Goal: Information Seeking & Learning: Learn about a topic

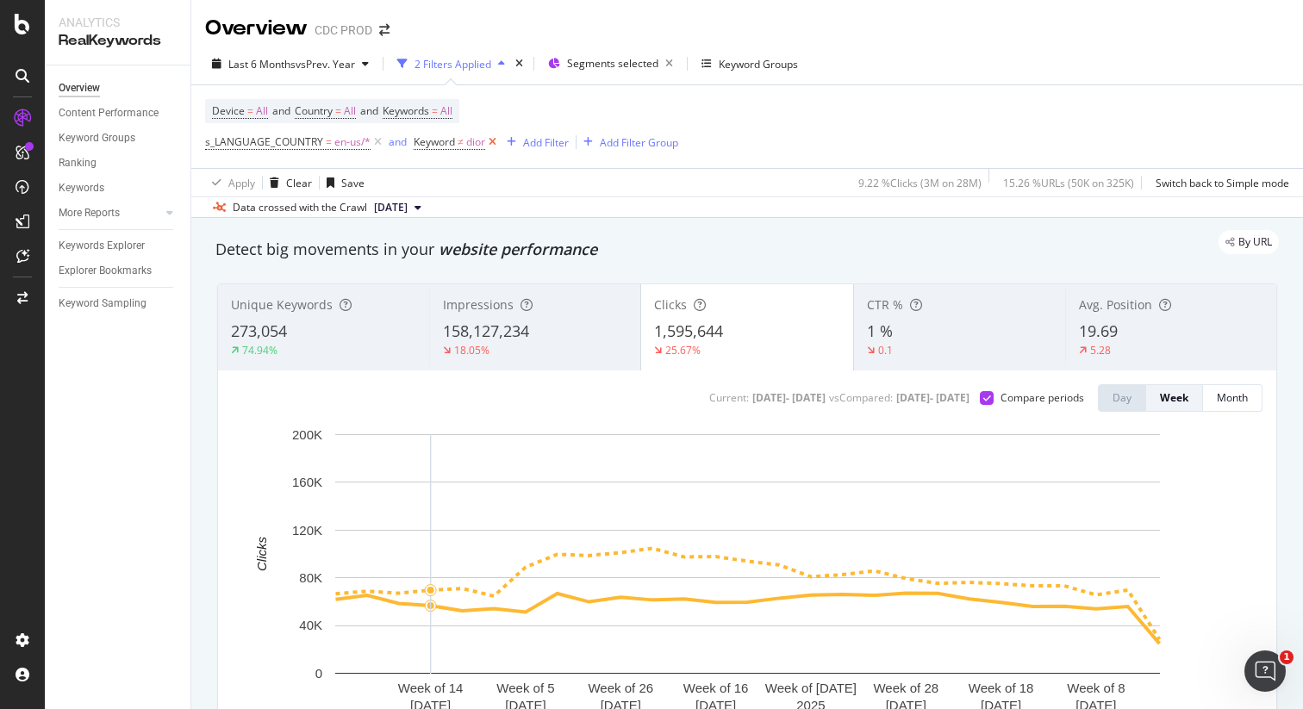
click at [491, 141] on icon at bounding box center [492, 142] width 15 height 17
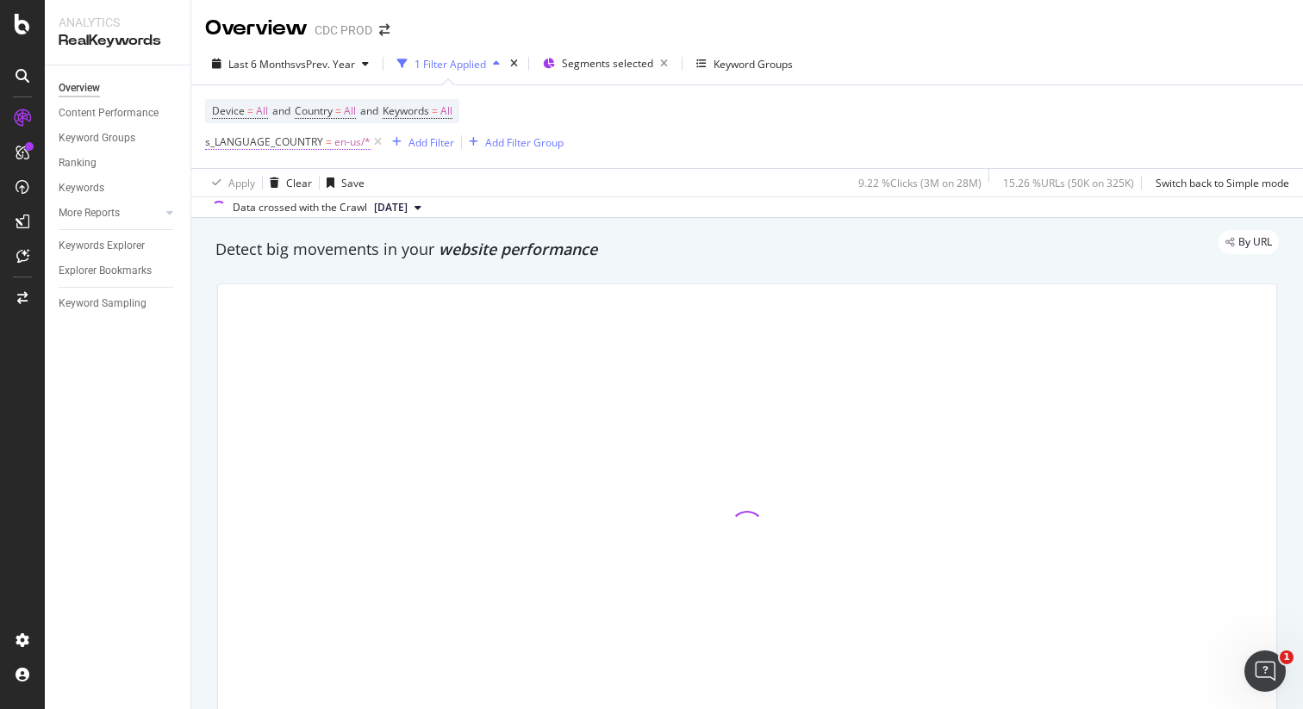
click at [342, 142] on span "en-us/*" at bounding box center [352, 142] width 36 height 24
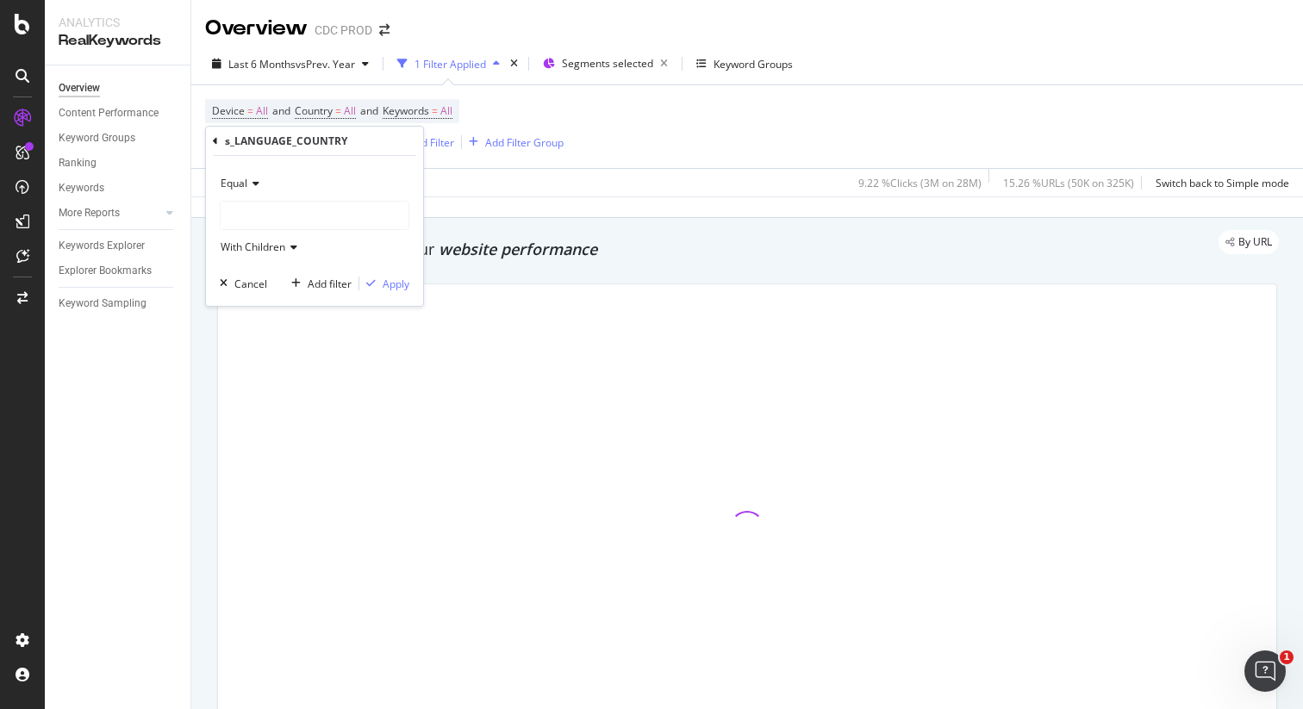
click at [210, 140] on div "s_LANGUAGE_COUNTRY Equal With Children Cancel Add filter Apply" at bounding box center [314, 216] width 217 height 179
click at [216, 141] on icon at bounding box center [215, 141] width 5 height 10
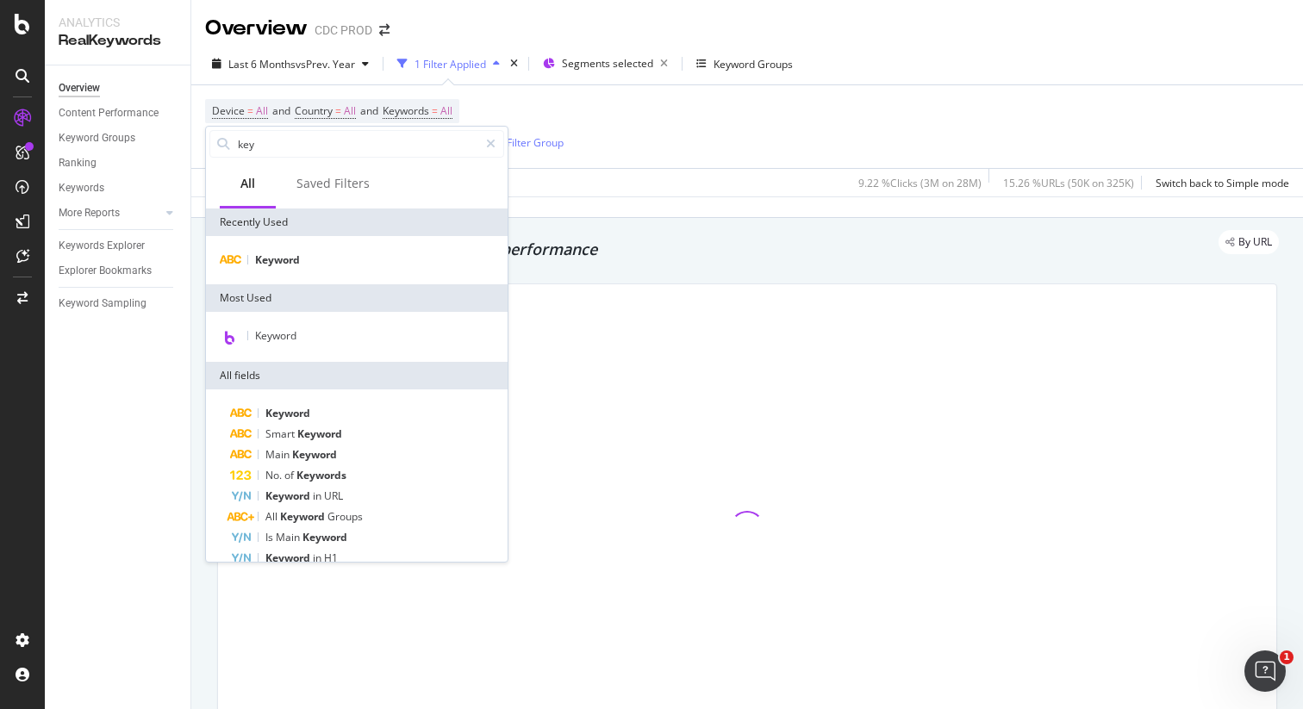
click at [516, 117] on div "Device = All and Country = All and Keywords = All s_LANGUAGE_COUNTRY = en-us/* …" at bounding box center [384, 126] width 359 height 55
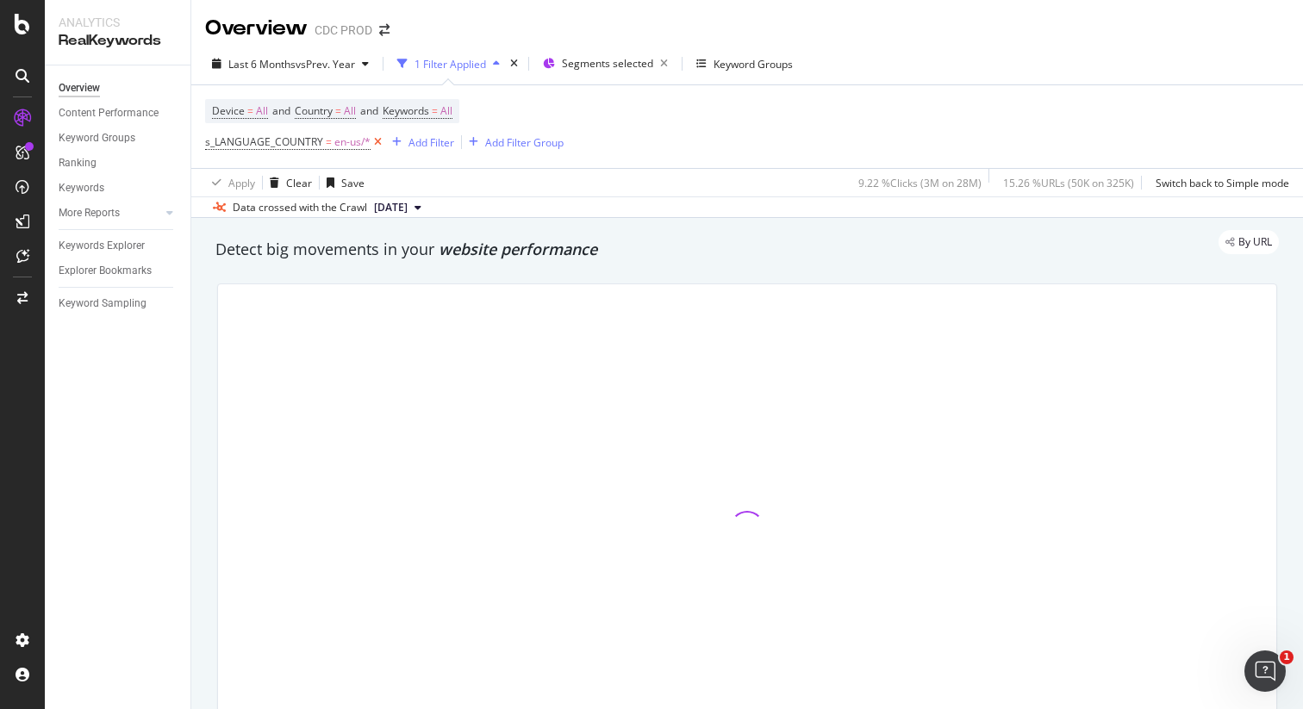
click at [382, 148] on icon at bounding box center [378, 142] width 15 height 17
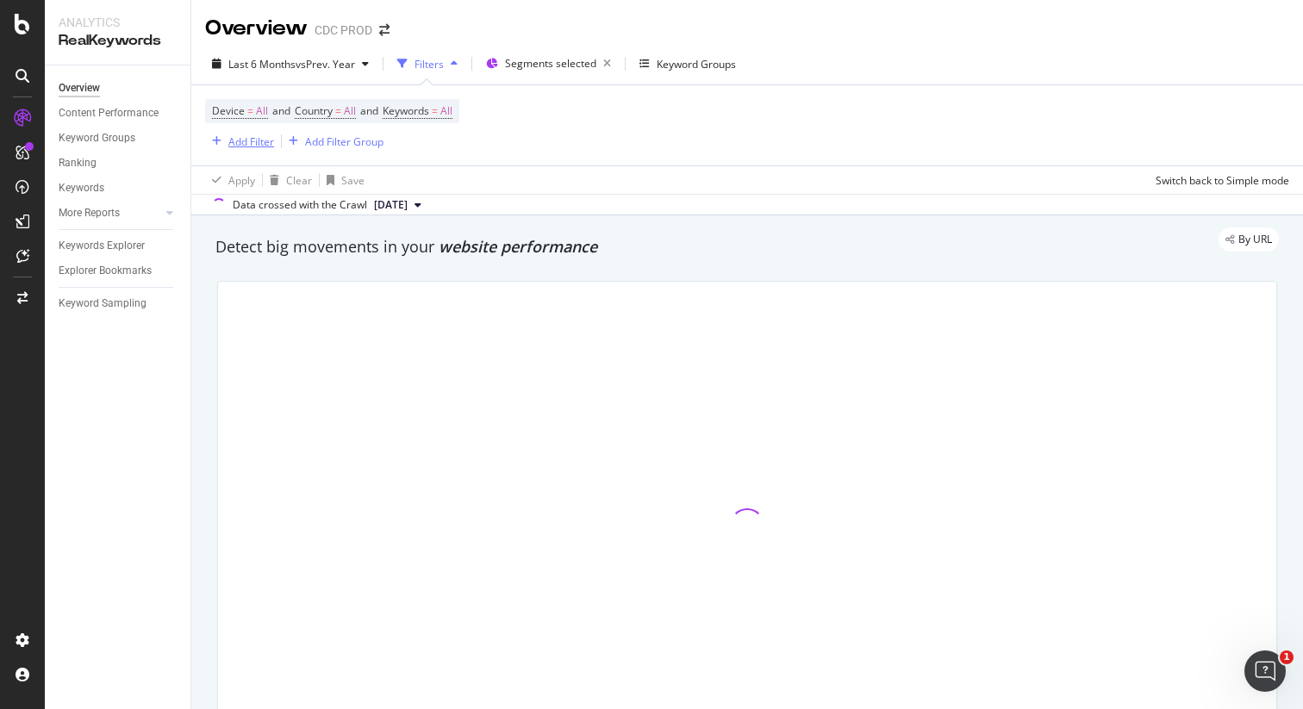
click at [254, 144] on div "Add Filter" at bounding box center [251, 141] width 46 height 15
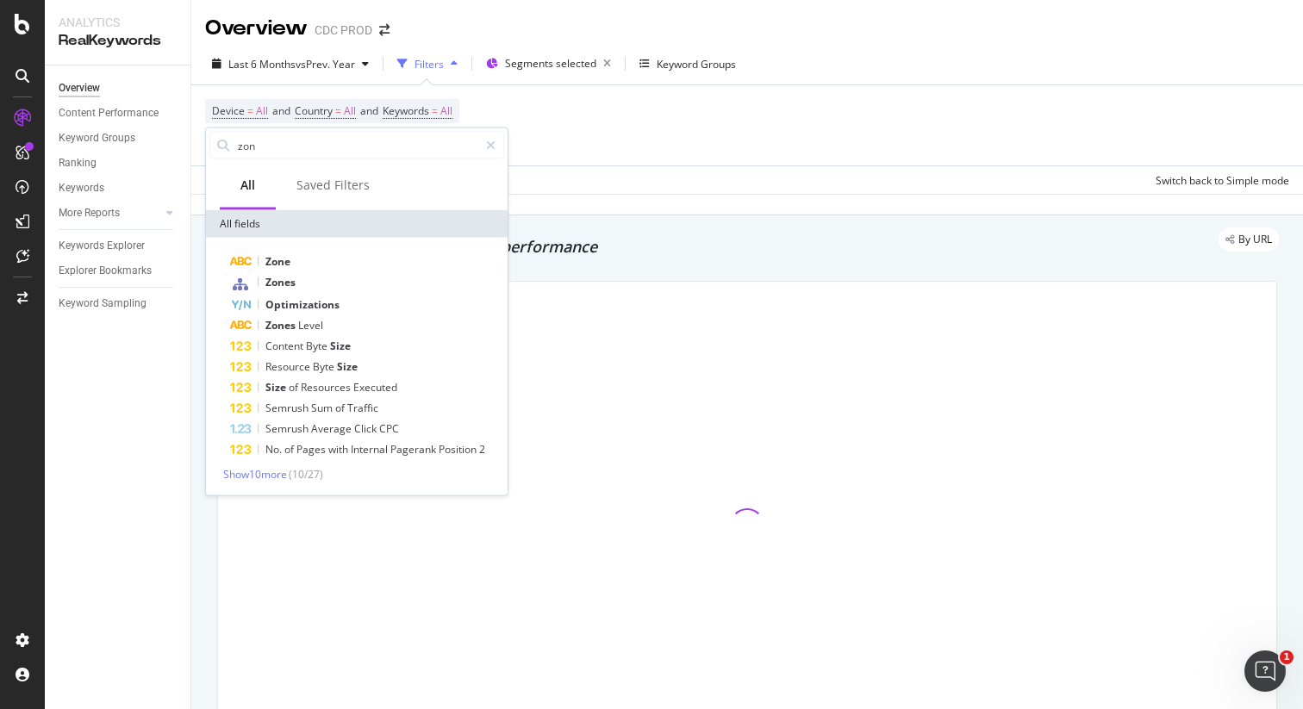
type input "zone"
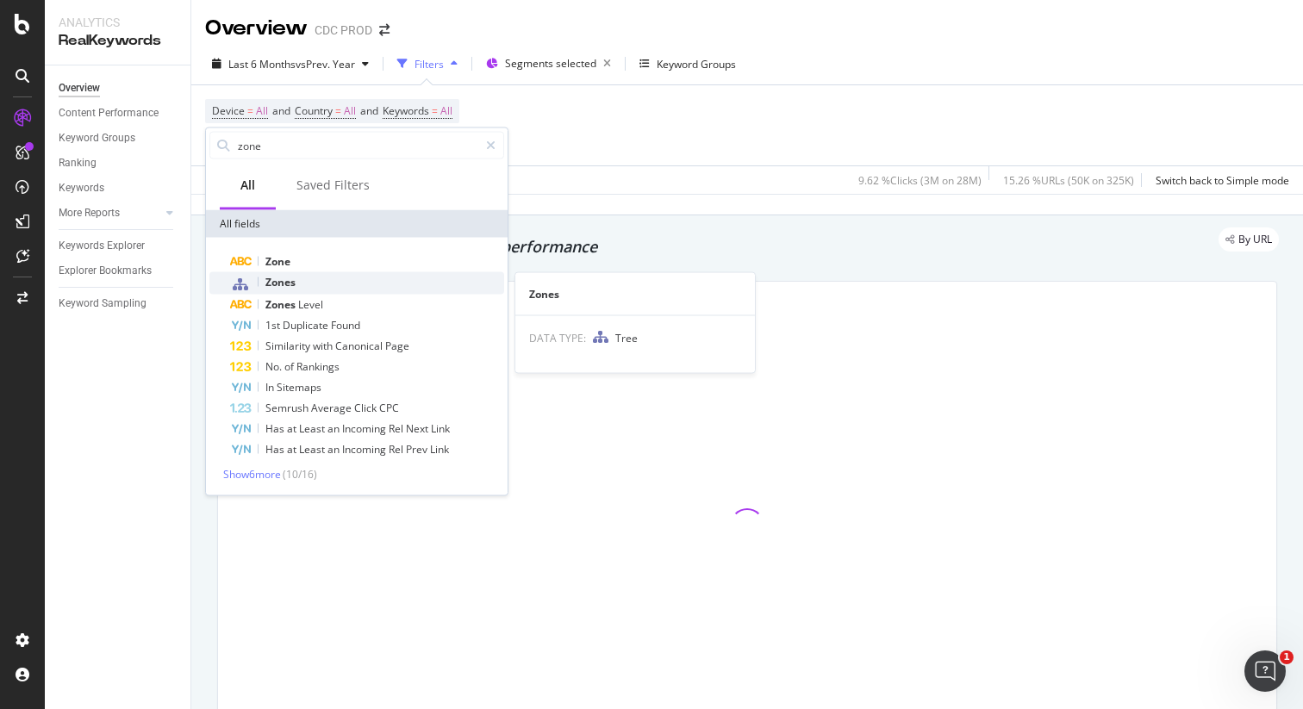
click at [283, 278] on span "Zones" at bounding box center [280, 282] width 30 height 15
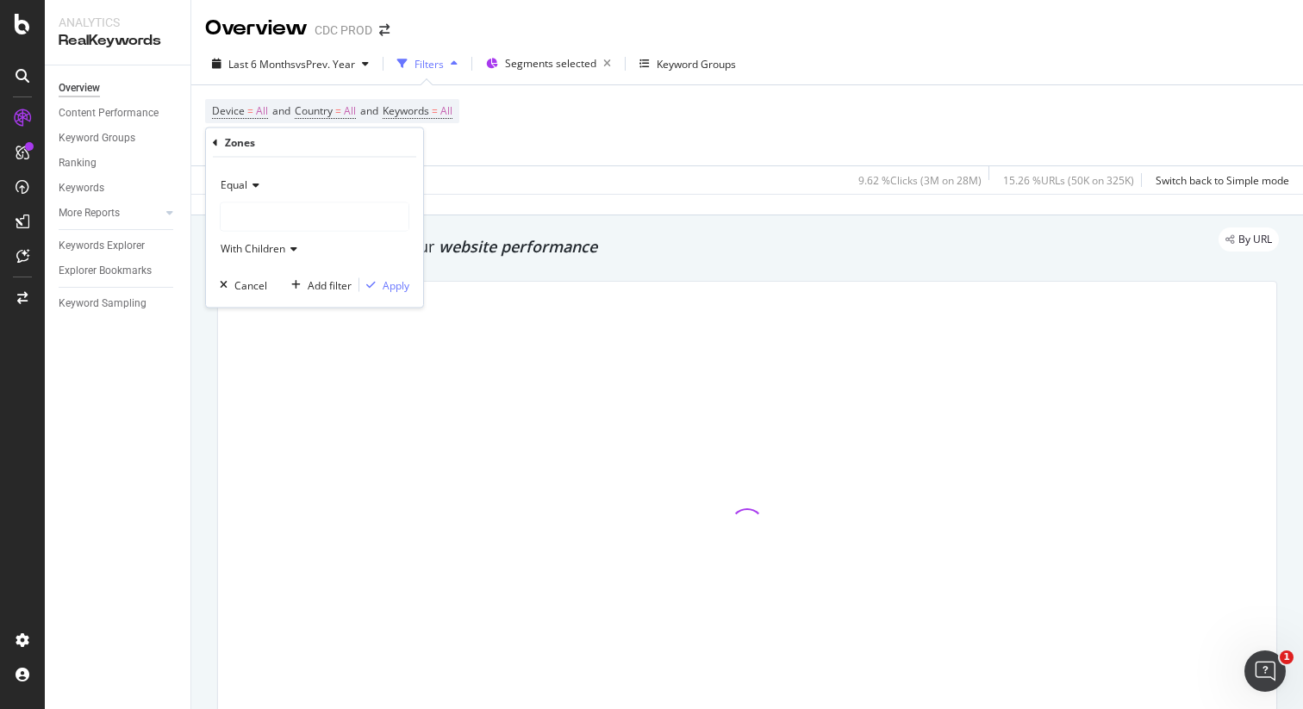
click at [276, 223] on div at bounding box center [315, 217] width 188 height 28
click at [267, 216] on div at bounding box center [315, 217] width 188 height 28
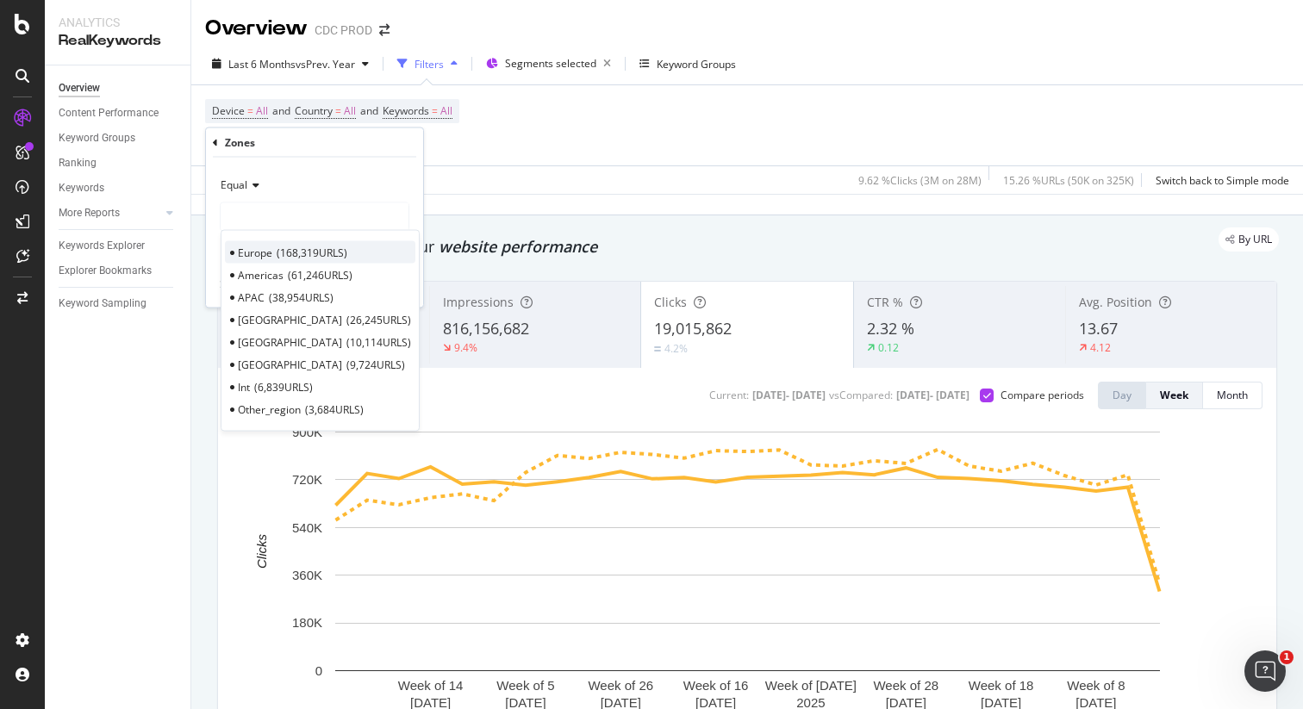
click at [278, 246] on span "168,319 URLS" at bounding box center [312, 252] width 71 height 15
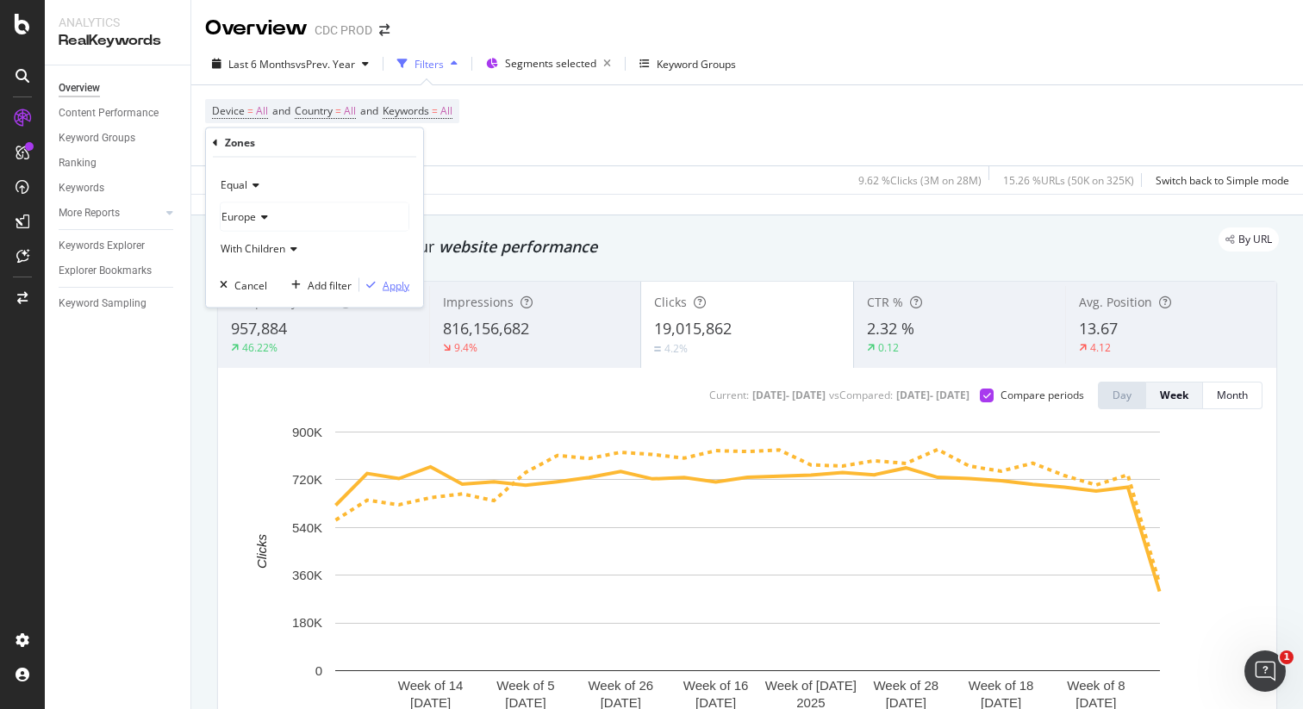
click at [388, 290] on div "Apply" at bounding box center [396, 285] width 27 height 15
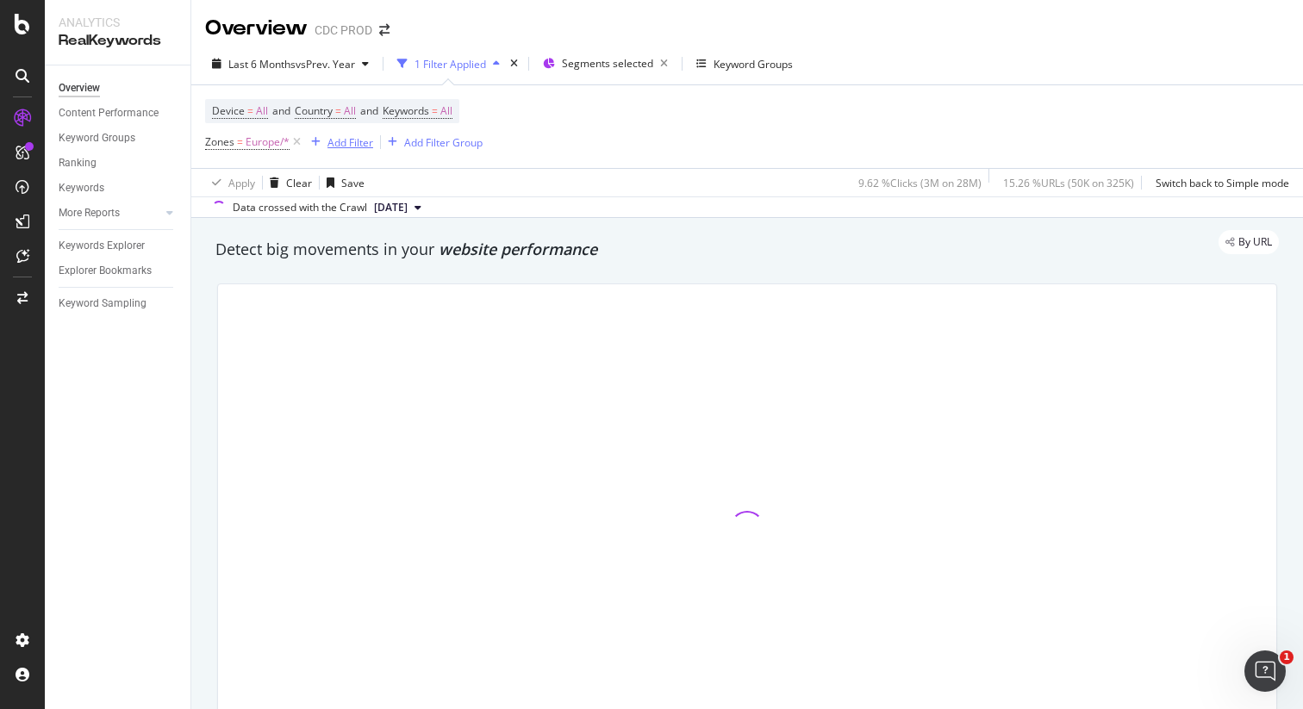
click at [347, 143] on div "Add Filter" at bounding box center [350, 142] width 46 height 15
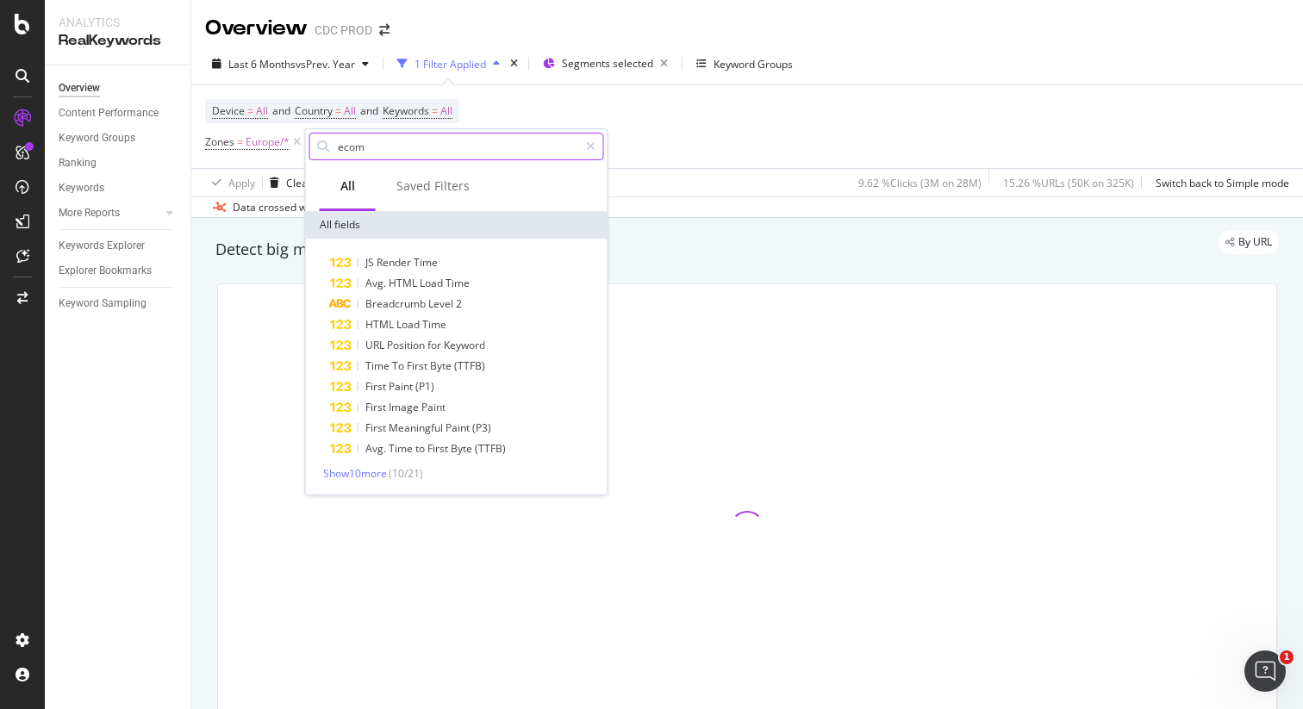
type input "ecomm"
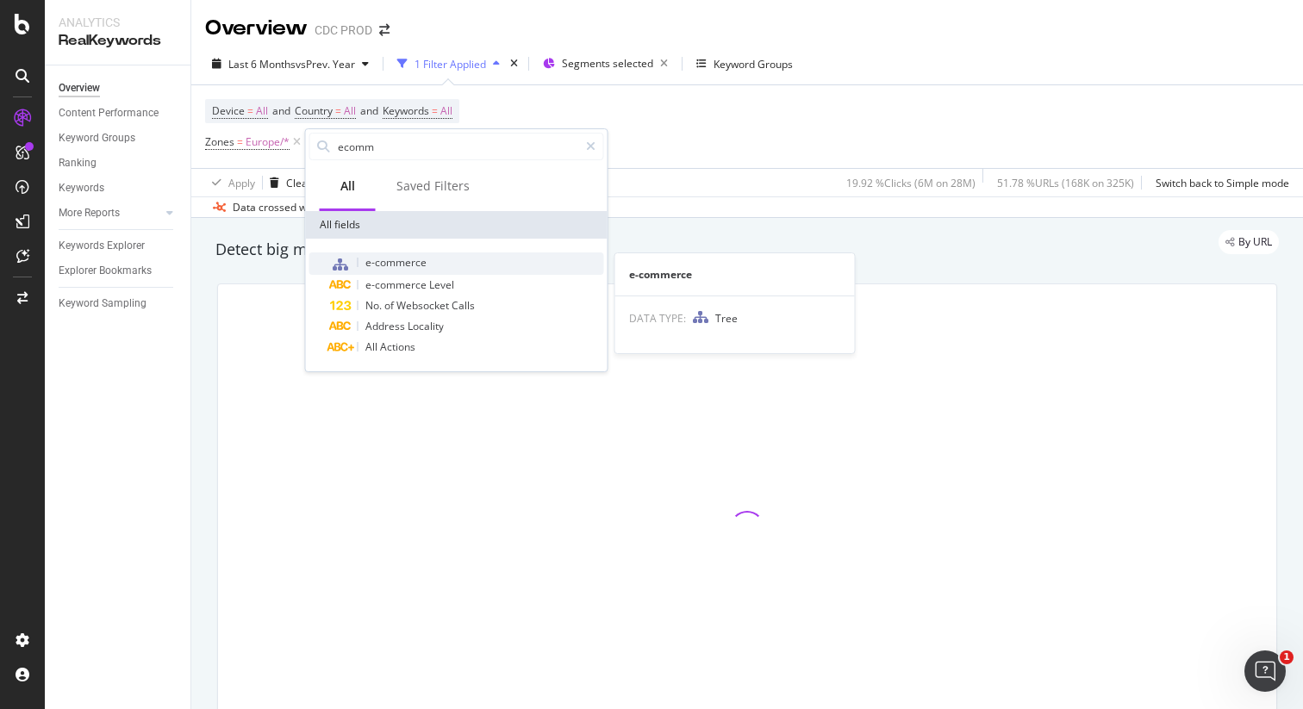
click at [404, 265] on span "e-commerce" at bounding box center [395, 262] width 61 height 15
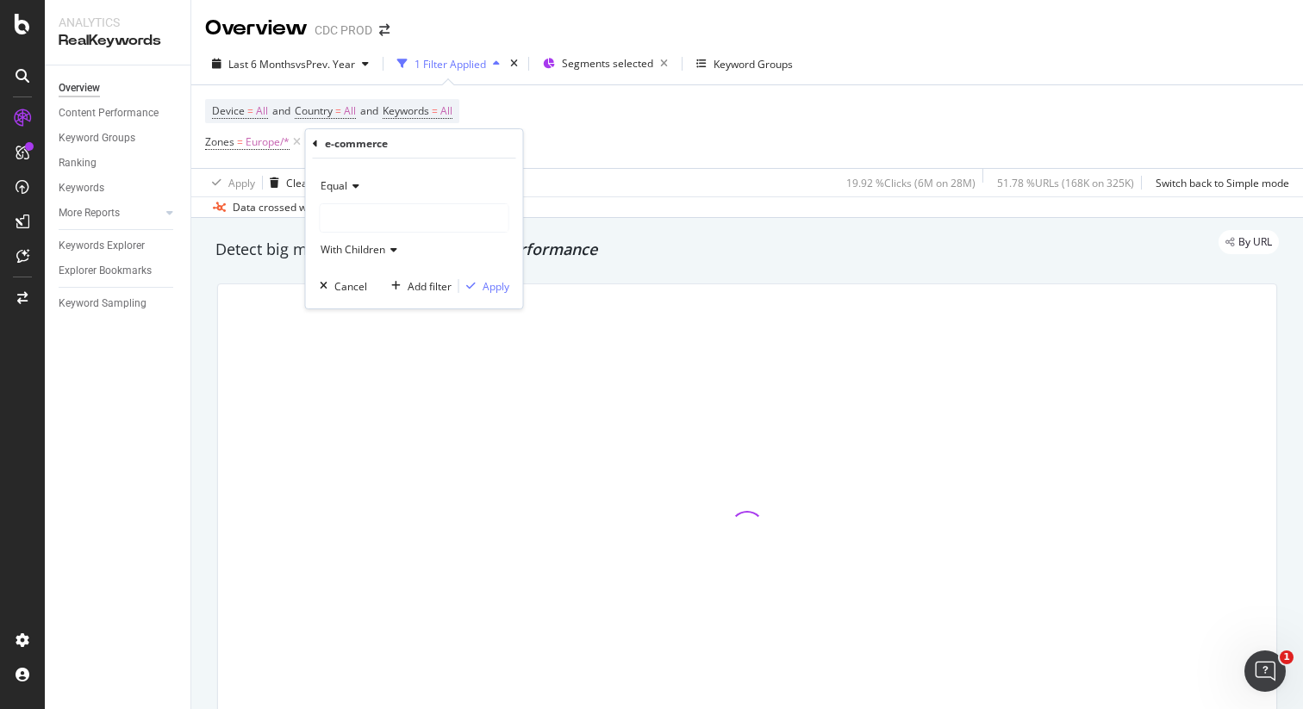
click at [393, 227] on div at bounding box center [415, 218] width 188 height 28
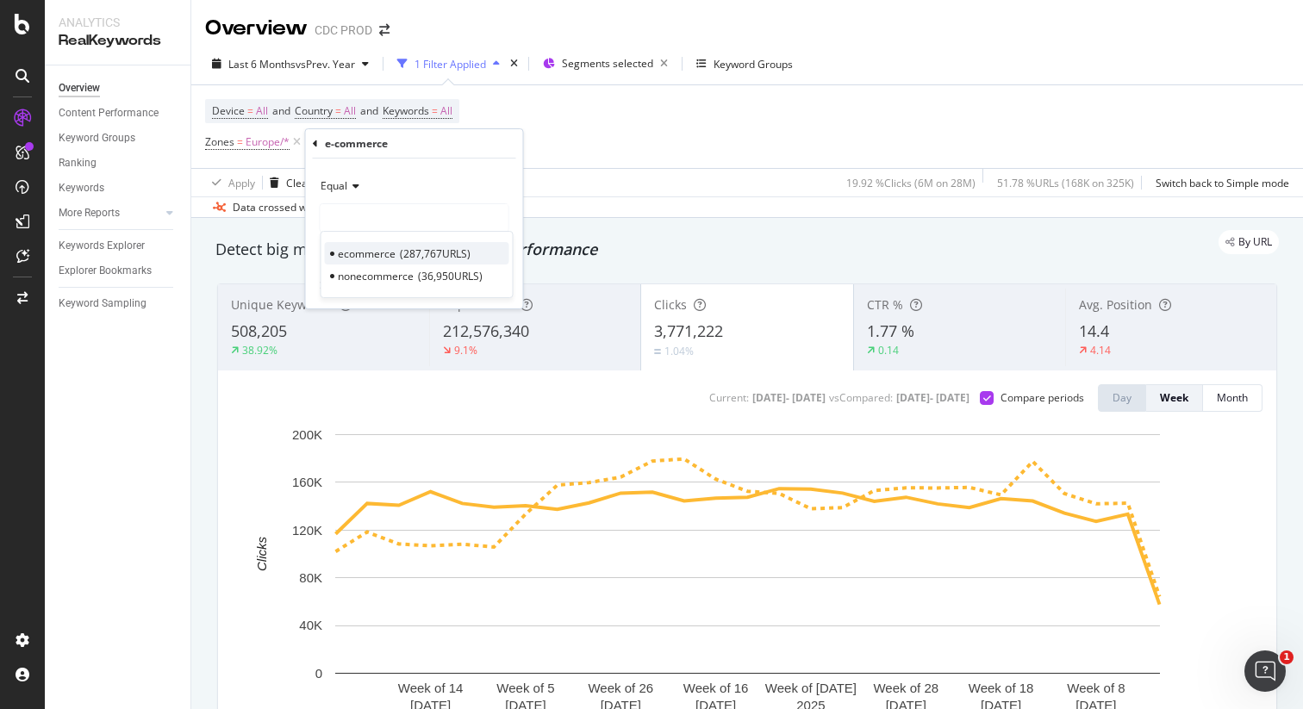
click at [390, 249] on span "ecommerce" at bounding box center [367, 253] width 58 height 15
click at [487, 280] on div "Apply" at bounding box center [496, 286] width 27 height 15
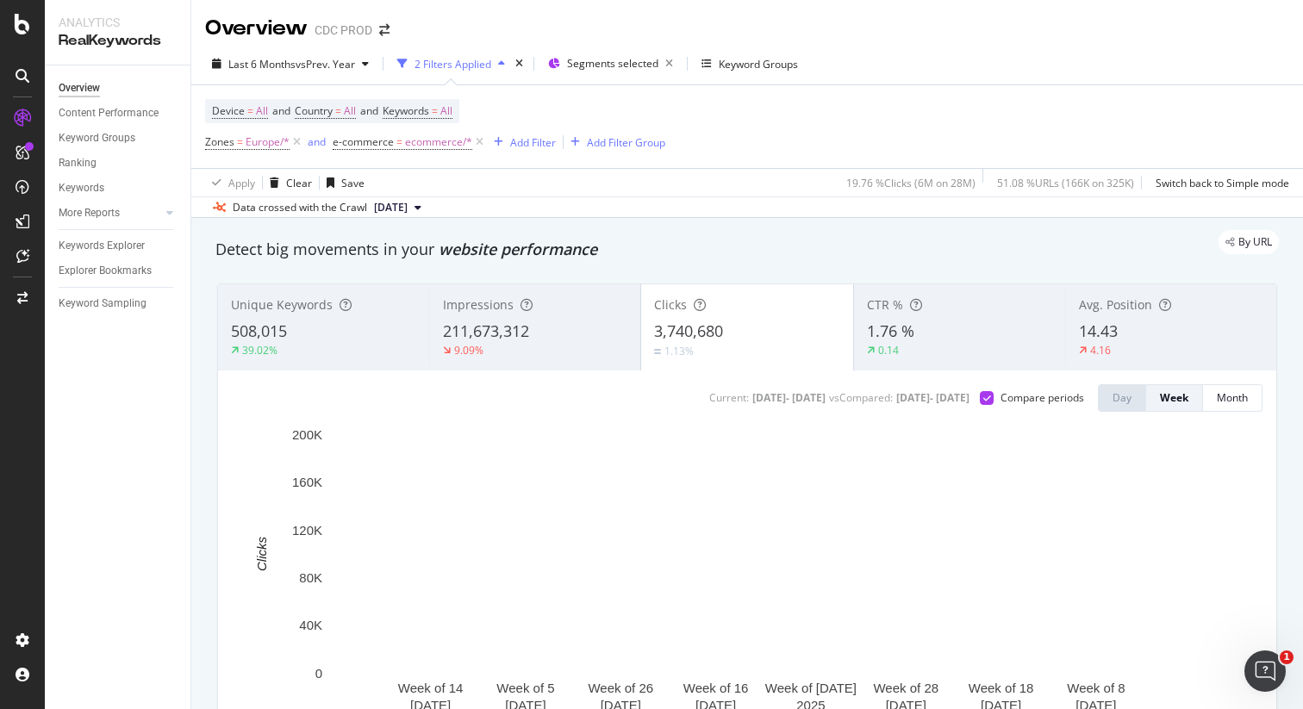
click at [552, 334] on div "211,673,312" at bounding box center [535, 332] width 184 height 22
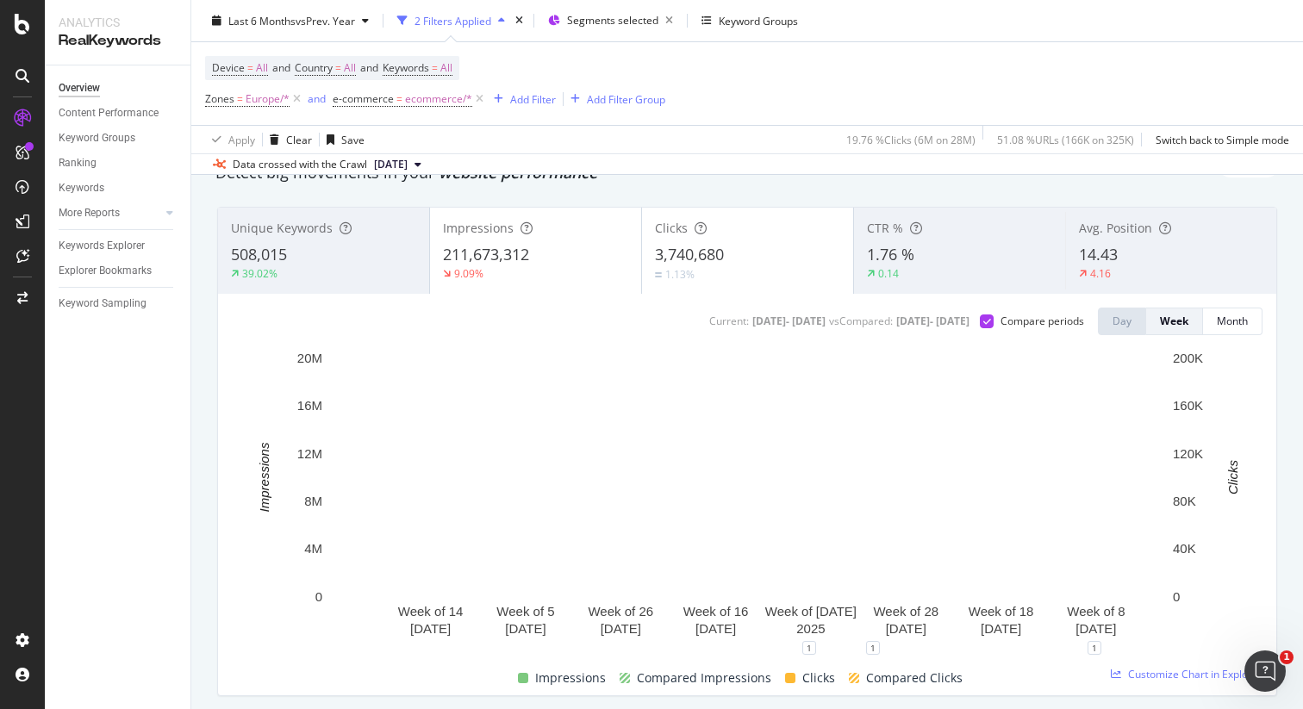
scroll to position [71, 0]
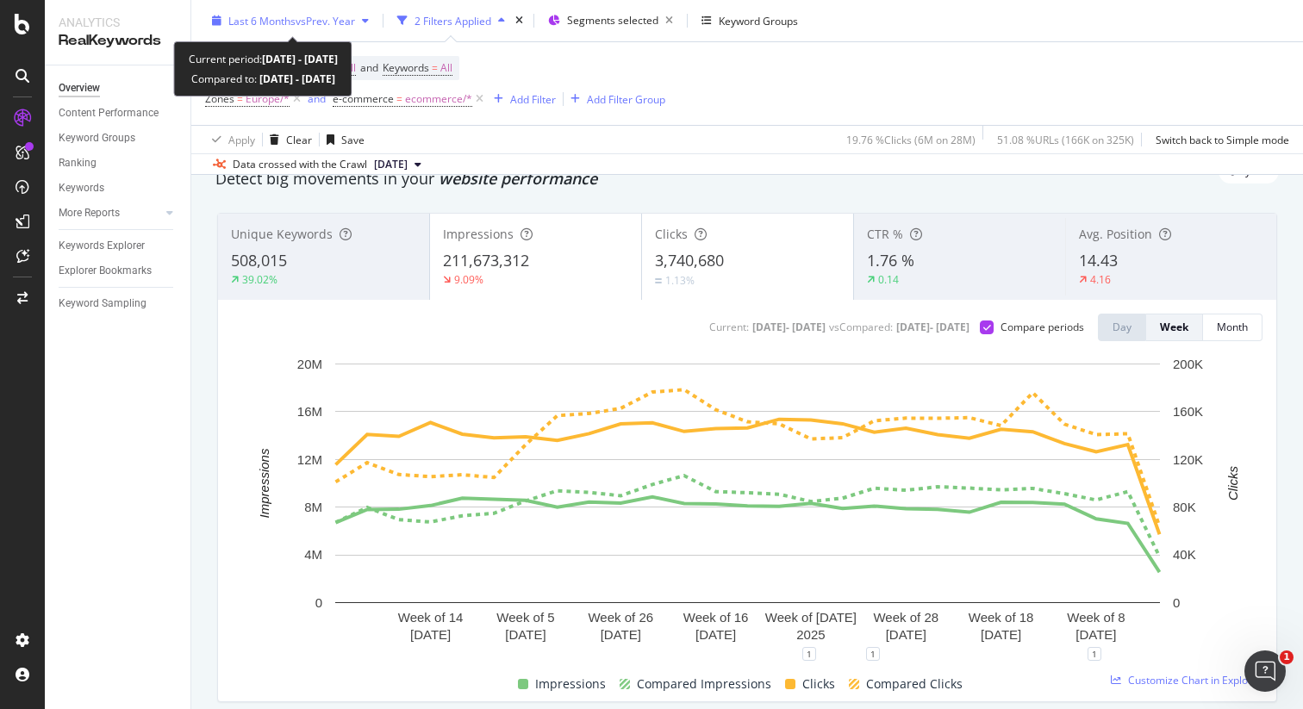
click at [339, 25] on span "vs Prev. Year" at bounding box center [325, 20] width 59 height 15
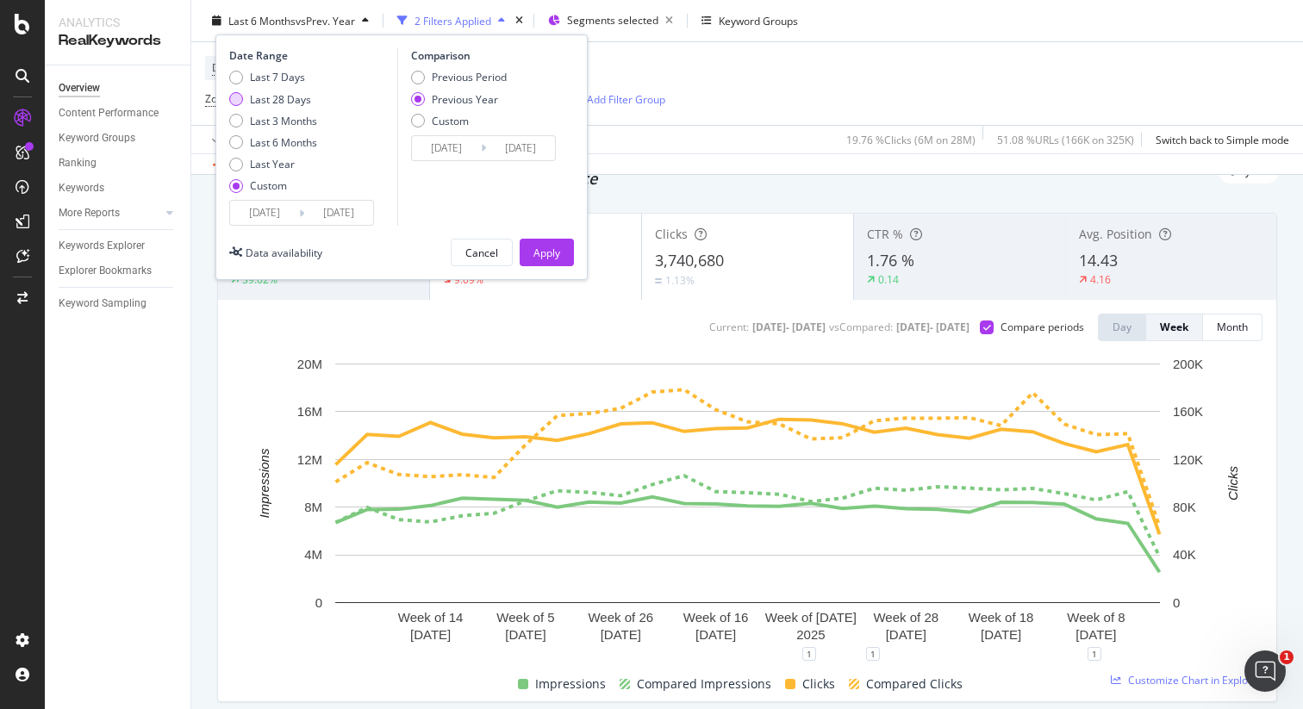
click at [296, 99] on div "Last 28 Days" at bounding box center [280, 98] width 61 height 15
click at [558, 248] on div "Apply" at bounding box center [546, 252] width 27 height 15
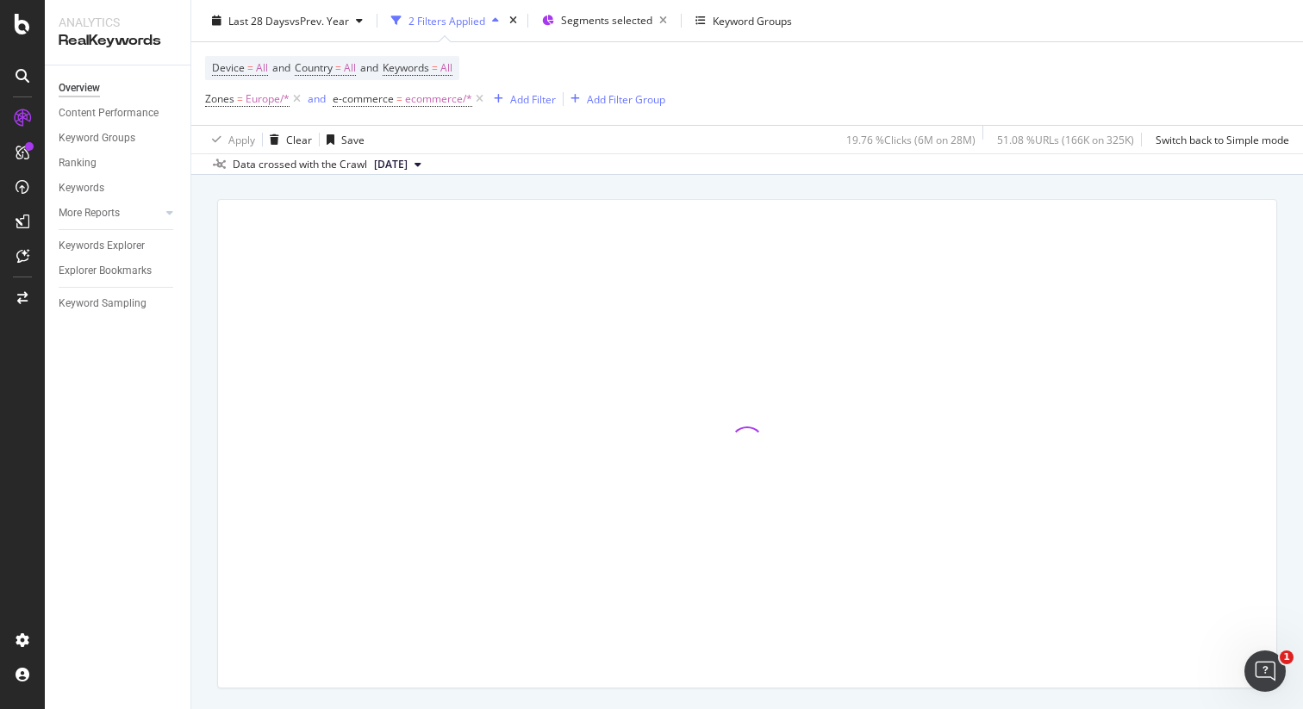
scroll to position [84, 0]
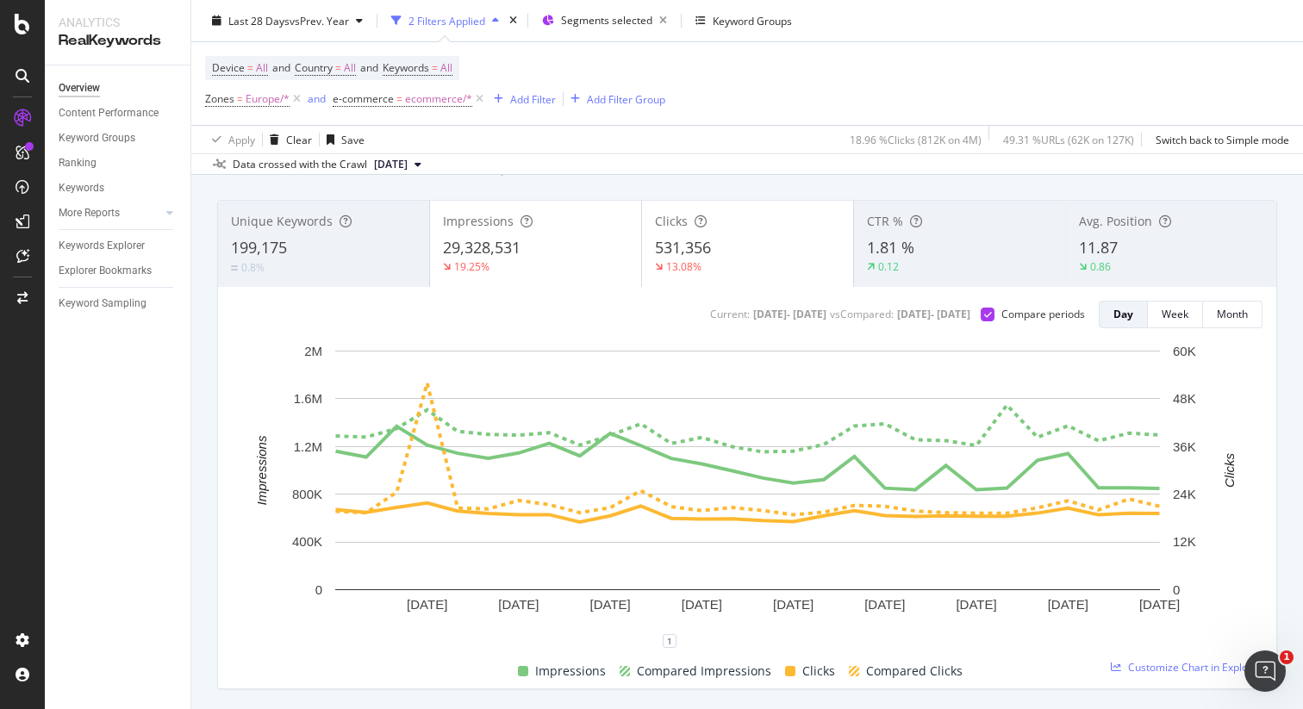
click at [777, 256] on div "531,356" at bounding box center [747, 248] width 185 height 22
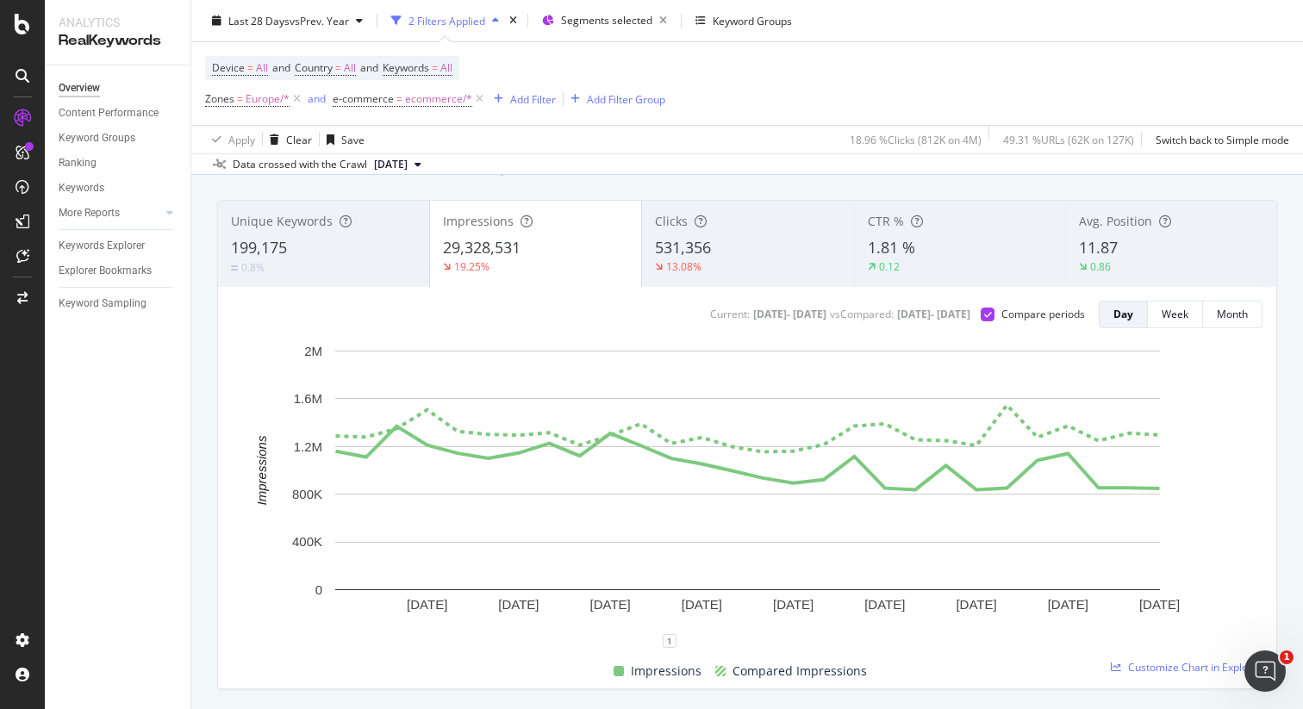
click at [727, 248] on div "531,356" at bounding box center [747, 248] width 185 height 22
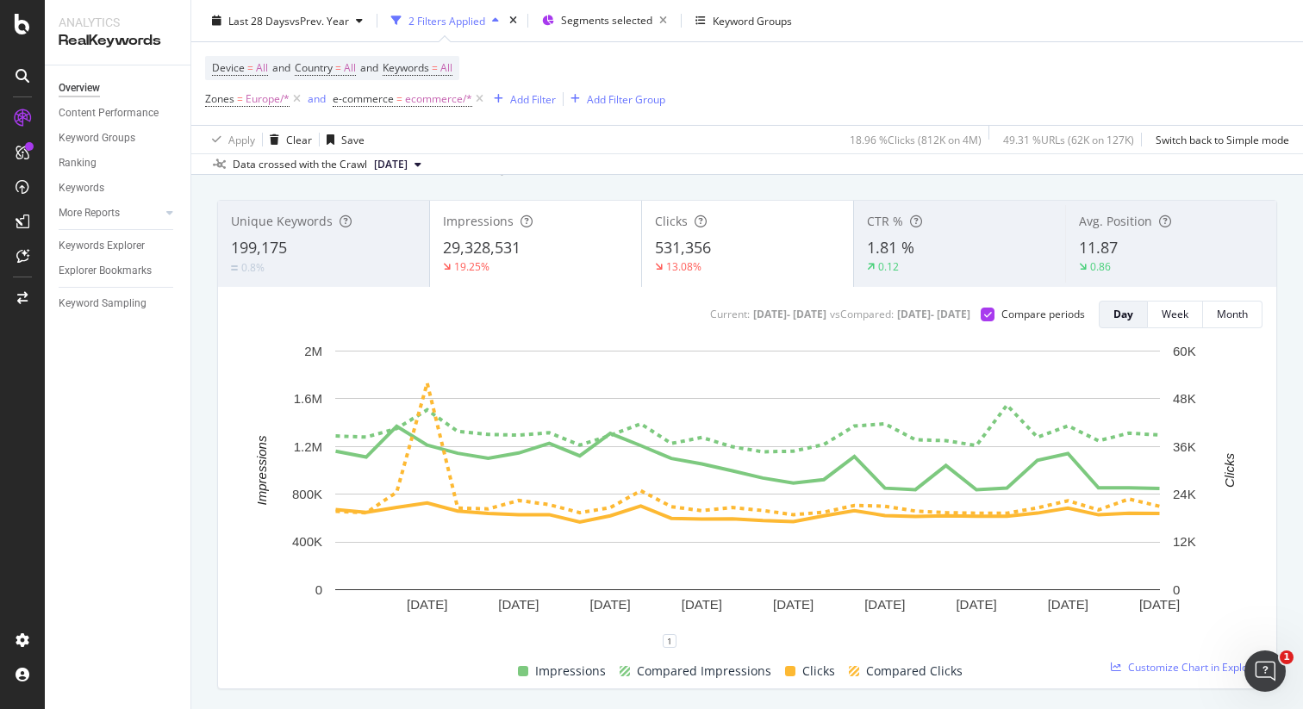
click at [554, 242] on div "29,328,531" at bounding box center [535, 248] width 185 height 22
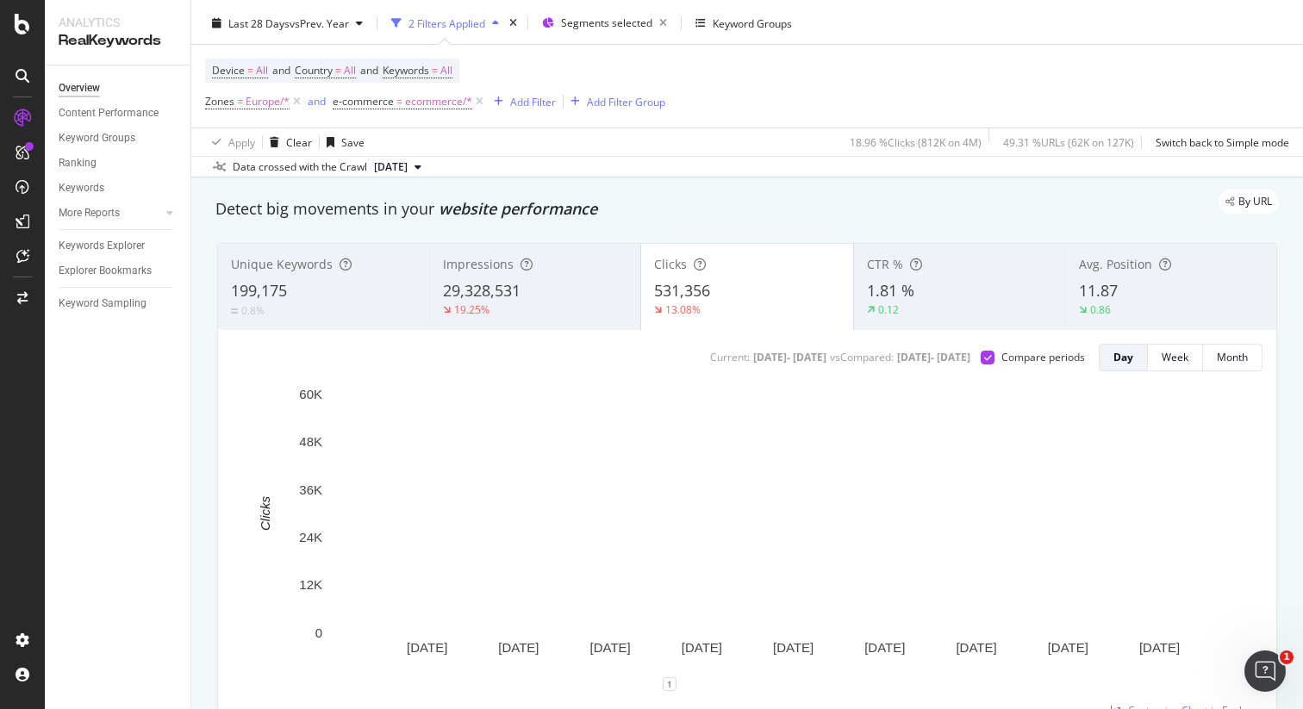
scroll to position [0, 0]
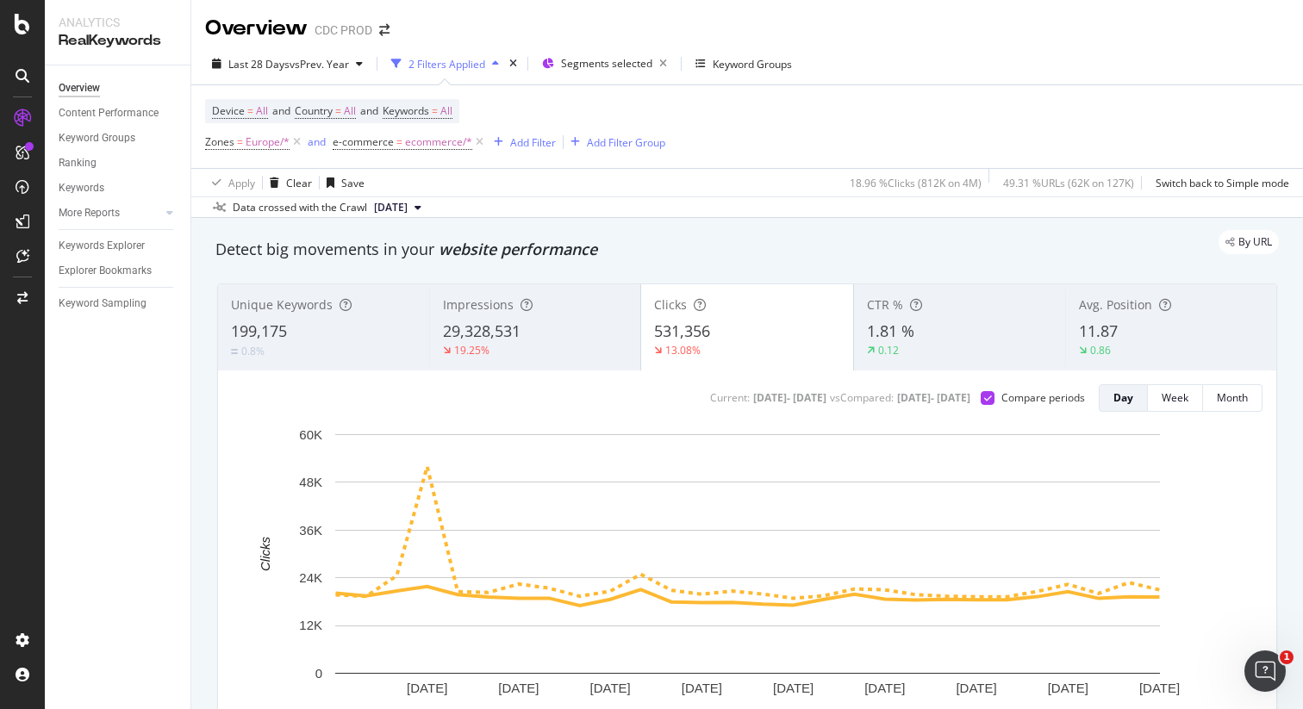
click at [551, 314] on div "Impressions" at bounding box center [535, 304] width 184 height 17
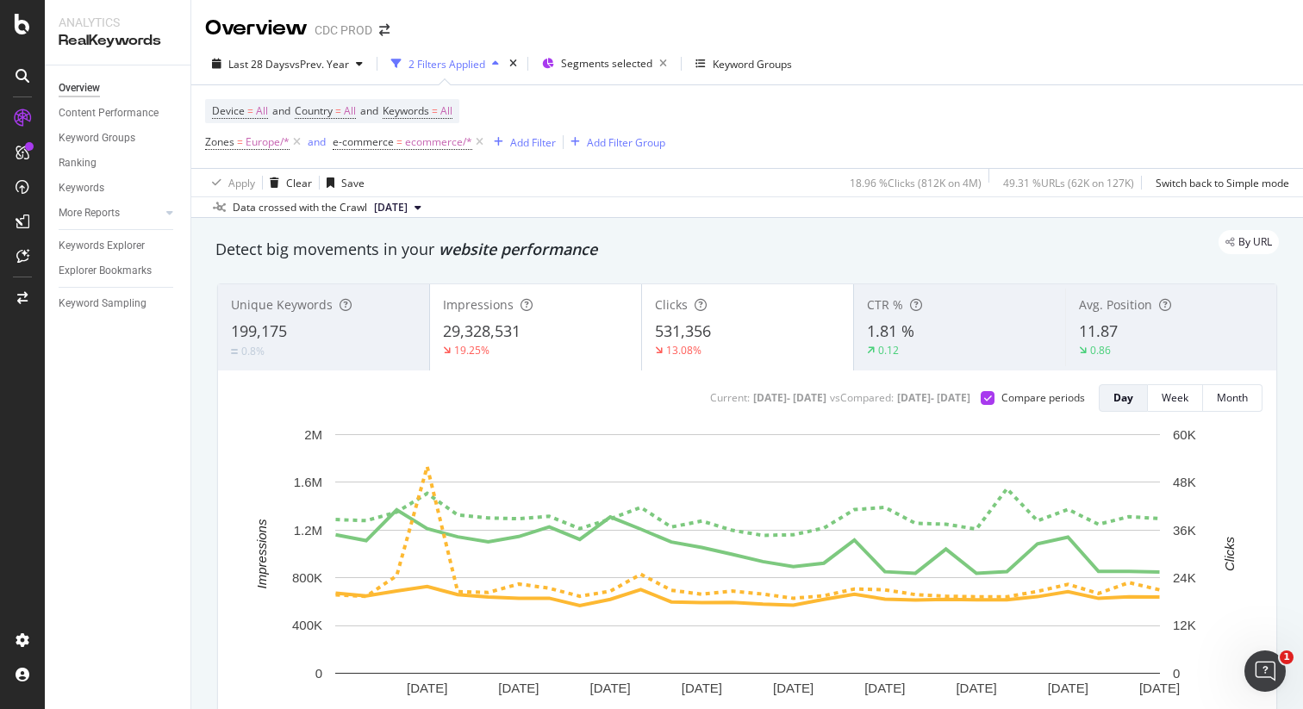
click at [699, 333] on span "531,356" at bounding box center [683, 331] width 56 height 21
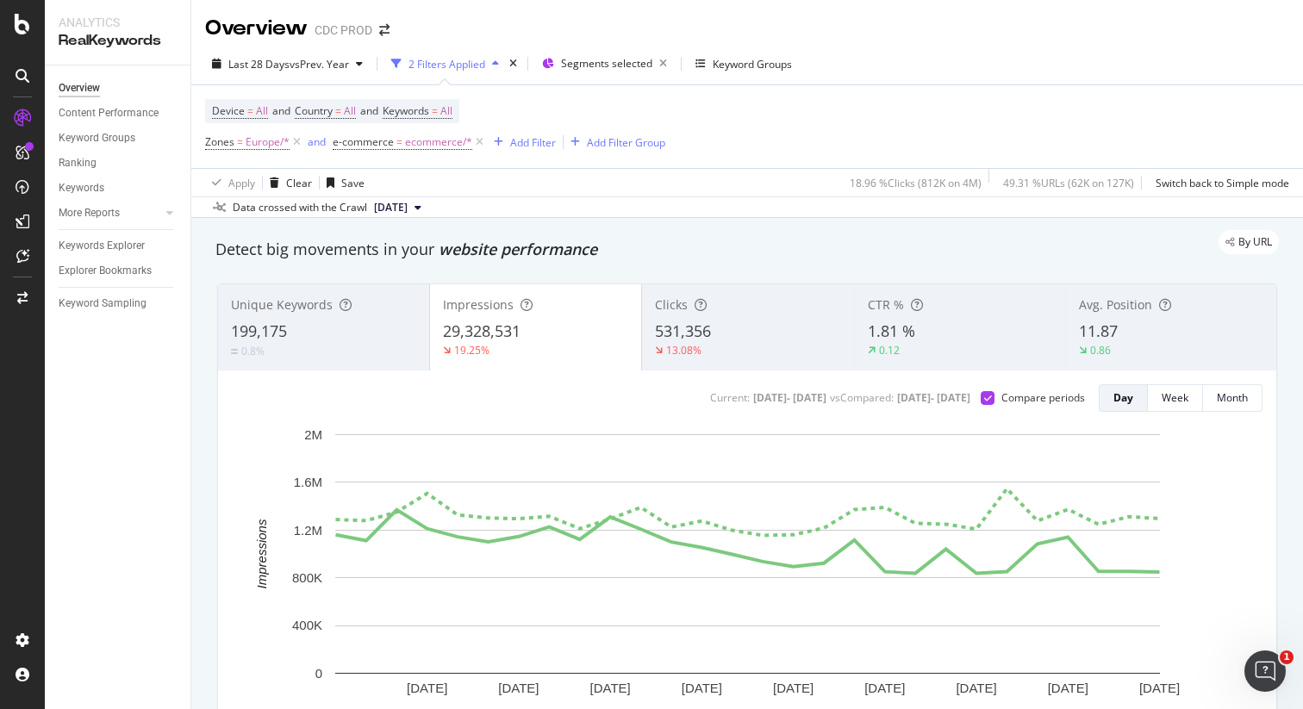
click at [866, 336] on div "CTR % 1.81 % 0.12" at bounding box center [959, 328] width 211 height 78
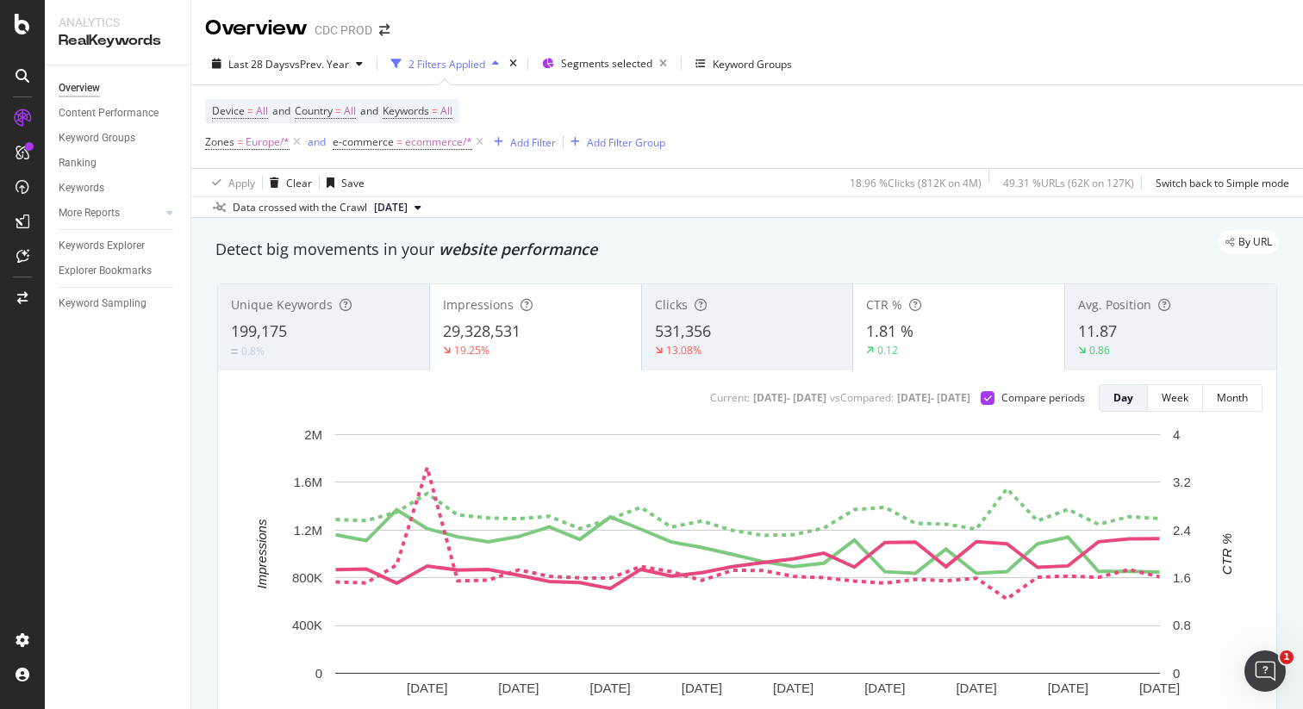
click at [954, 329] on div "1.81 %" at bounding box center [958, 332] width 185 height 22
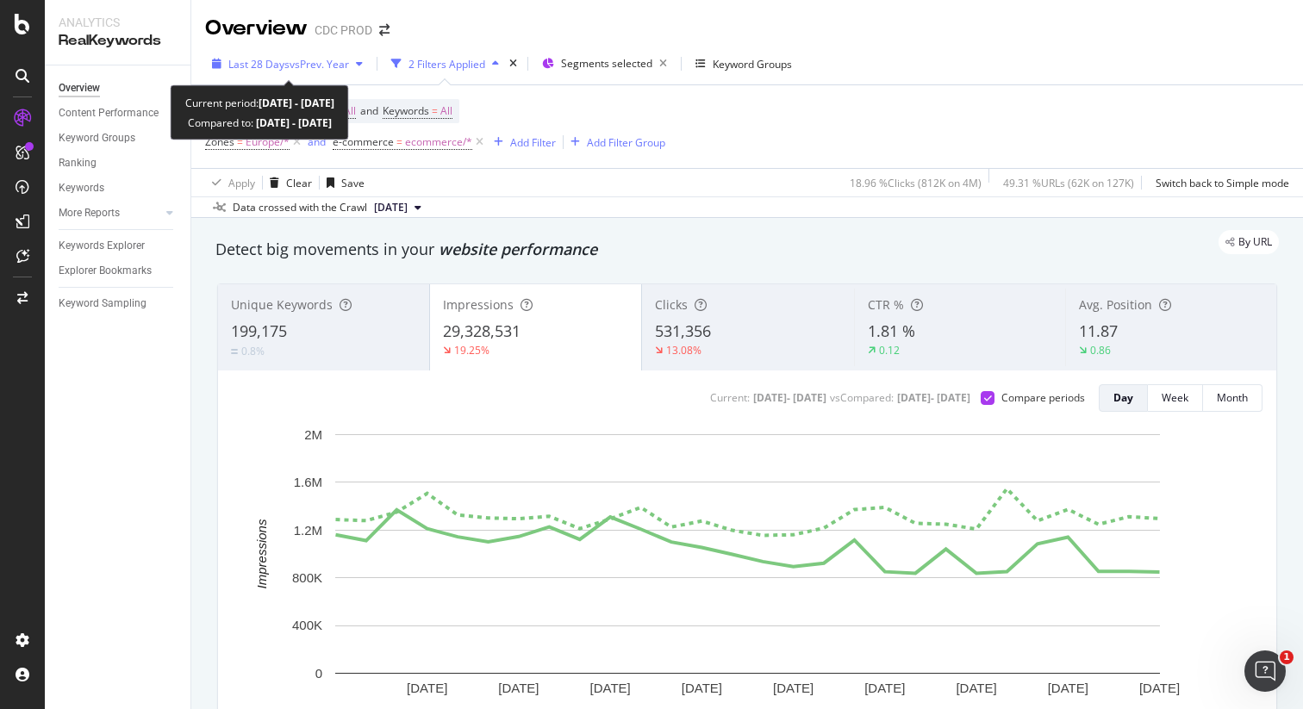
click at [293, 59] on span "vs Prev. Year" at bounding box center [319, 64] width 59 height 15
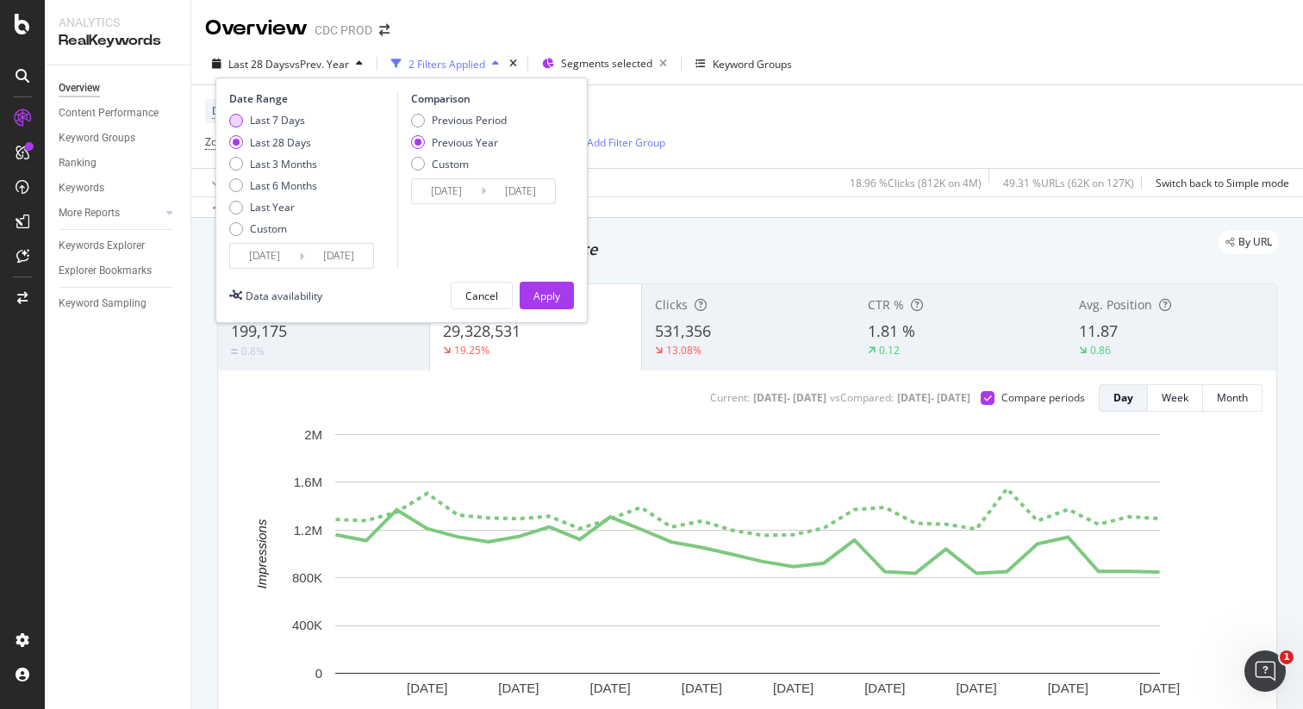
click at [293, 123] on div "Last 7 Days" at bounding box center [277, 120] width 55 height 15
type input "[DATE]"
click at [540, 301] on div "Apply" at bounding box center [546, 296] width 27 height 15
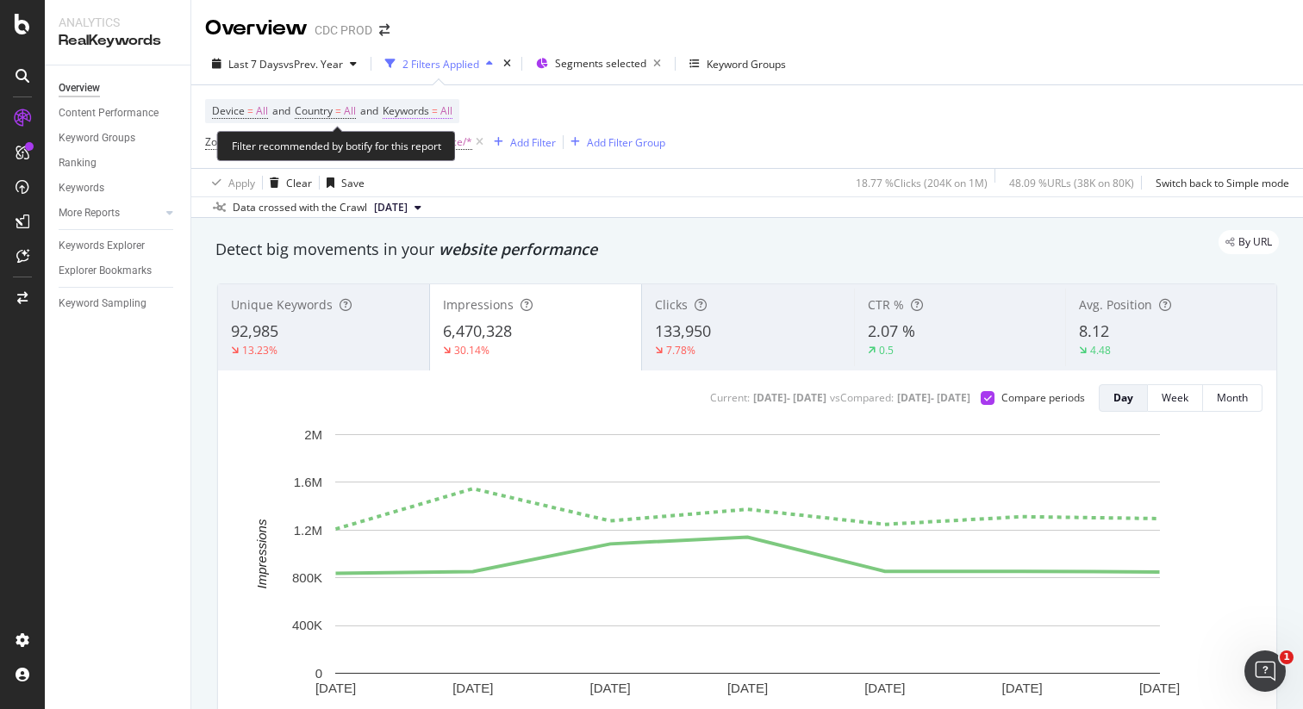
click at [452, 110] on span "All" at bounding box center [446, 111] width 12 height 24
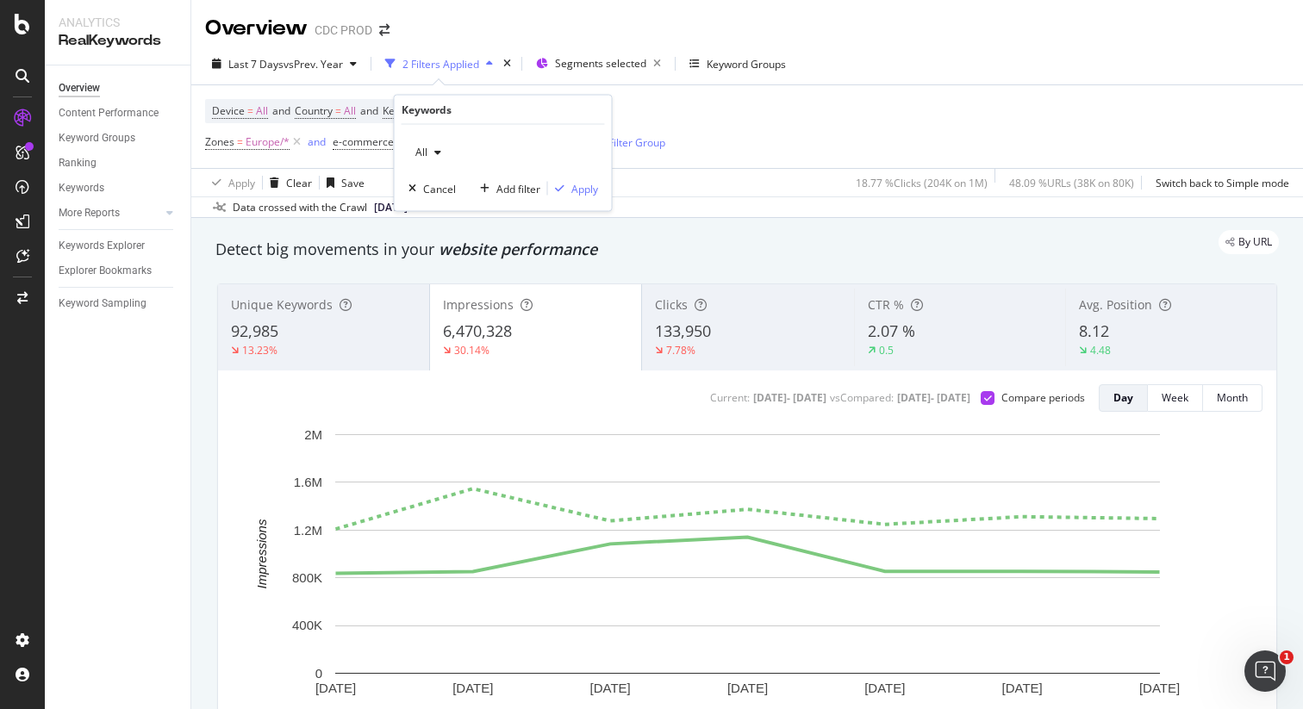
click at [435, 152] on icon "button" at bounding box center [437, 152] width 7 height 10
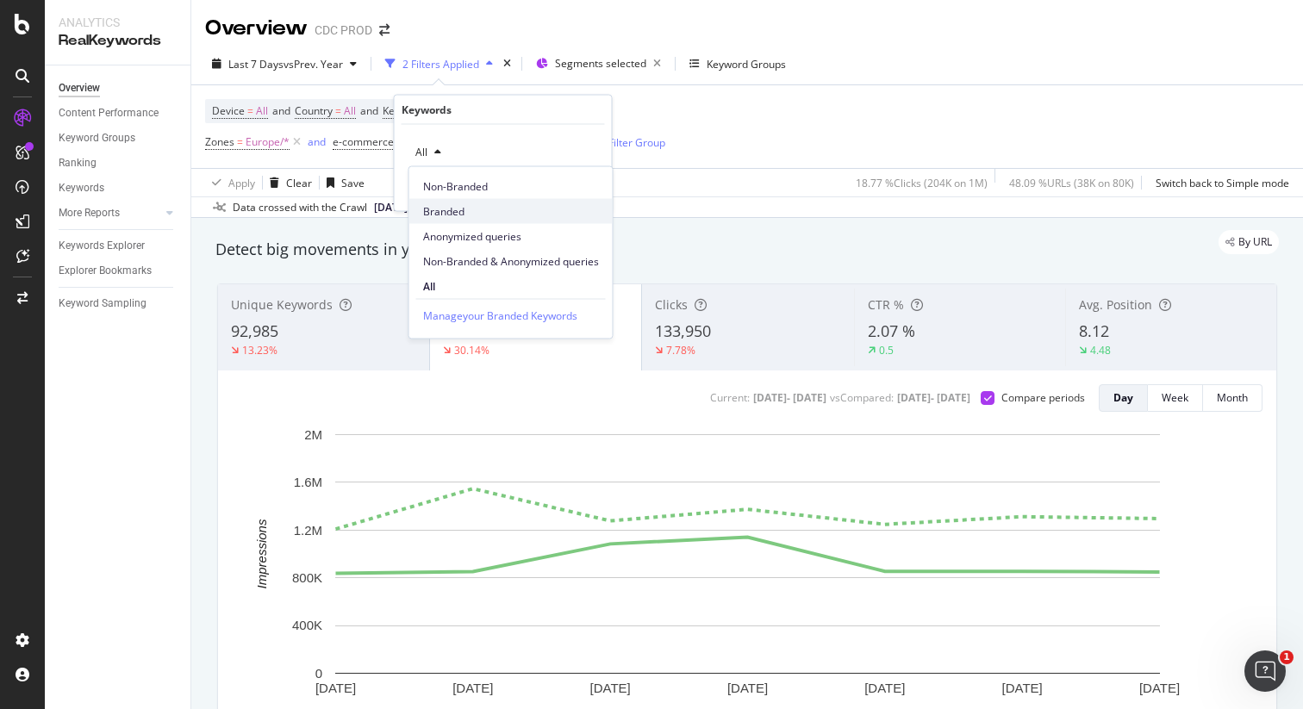
click at [464, 215] on span "Branded" at bounding box center [511, 211] width 176 height 16
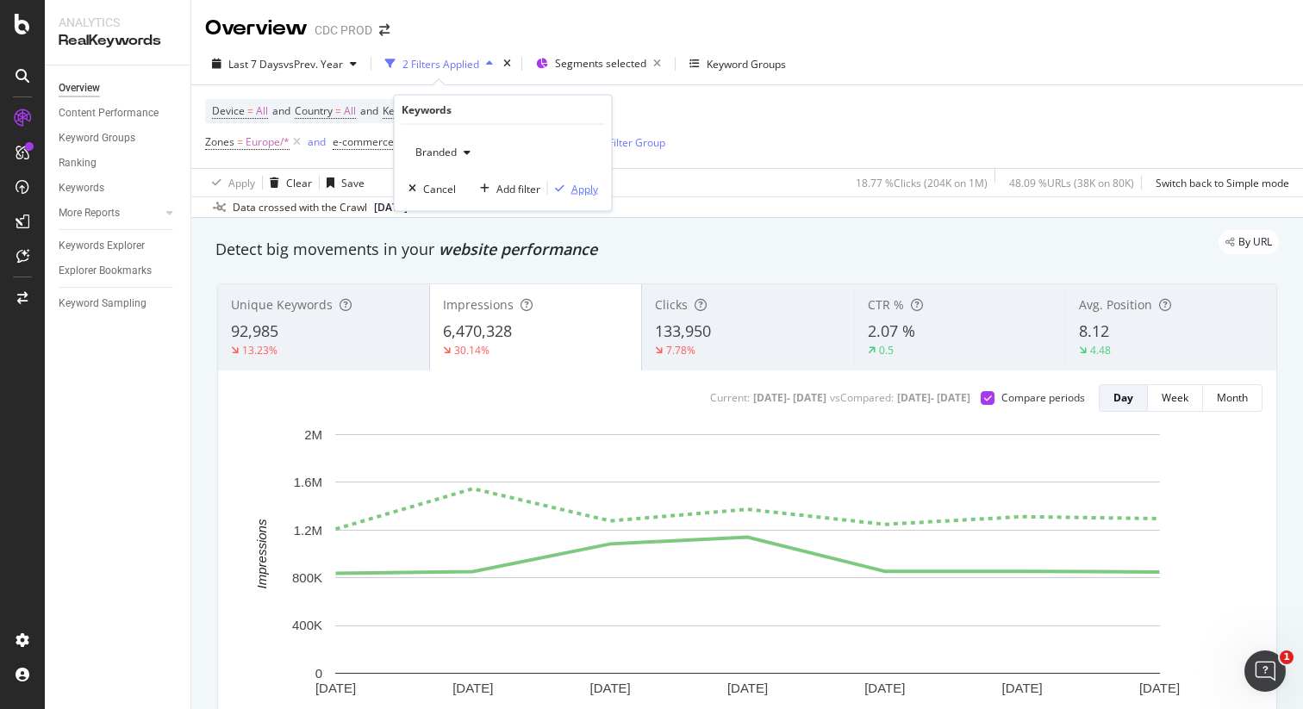
click at [584, 183] on div "Apply" at bounding box center [584, 188] width 27 height 15
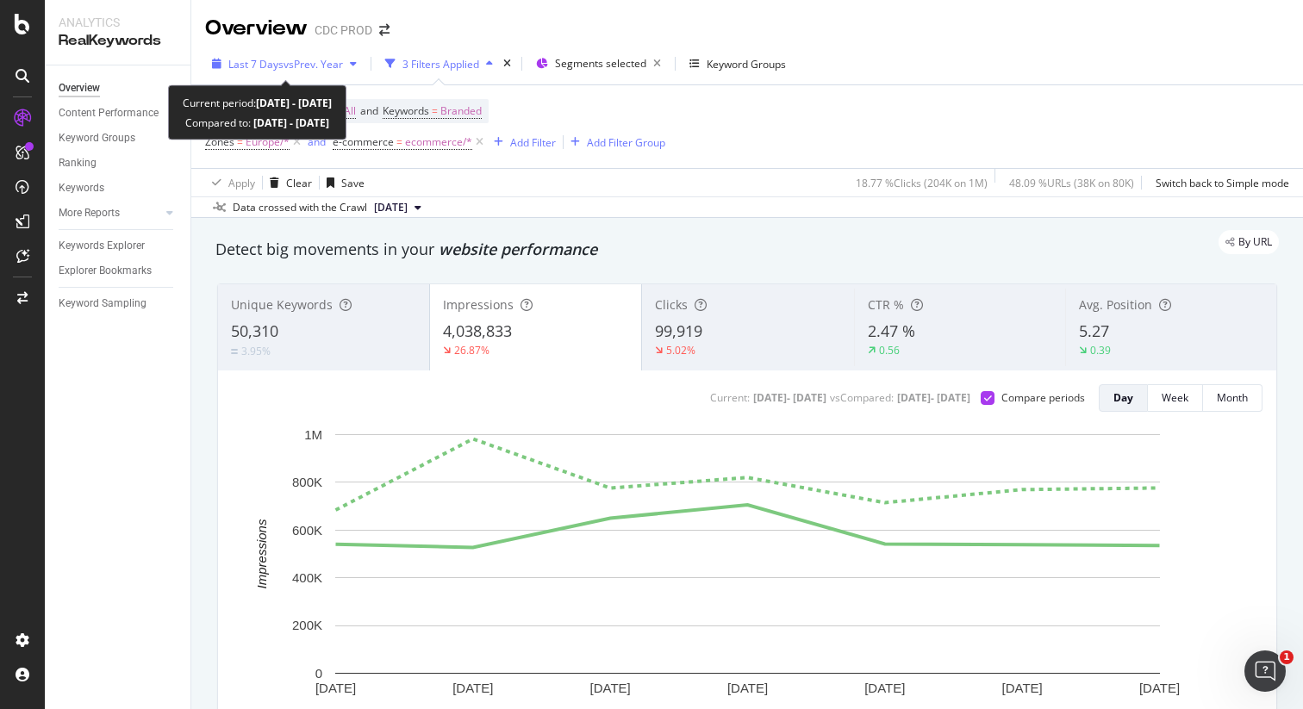
click at [326, 65] on span "vs Prev. Year" at bounding box center [313, 64] width 59 height 15
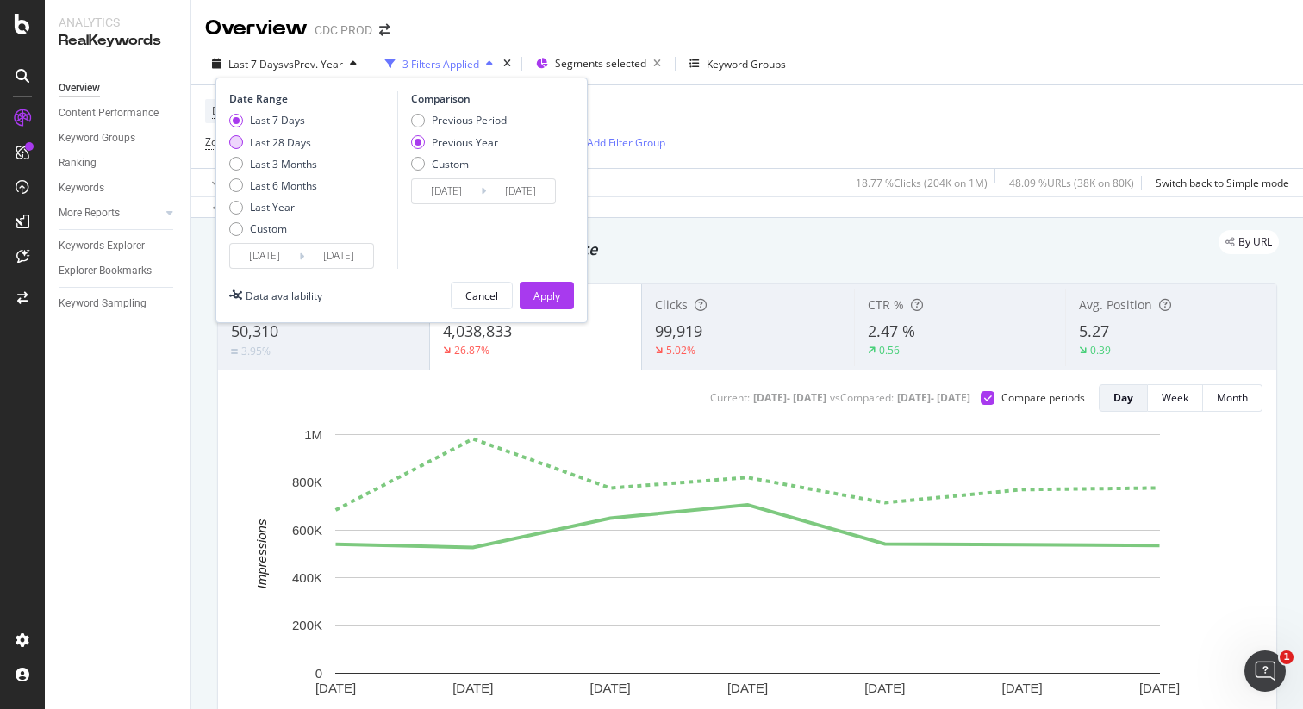
click at [293, 141] on div "Last 28 Days" at bounding box center [280, 142] width 61 height 15
type input "[DATE]"
click at [553, 295] on div "Apply" at bounding box center [546, 296] width 27 height 15
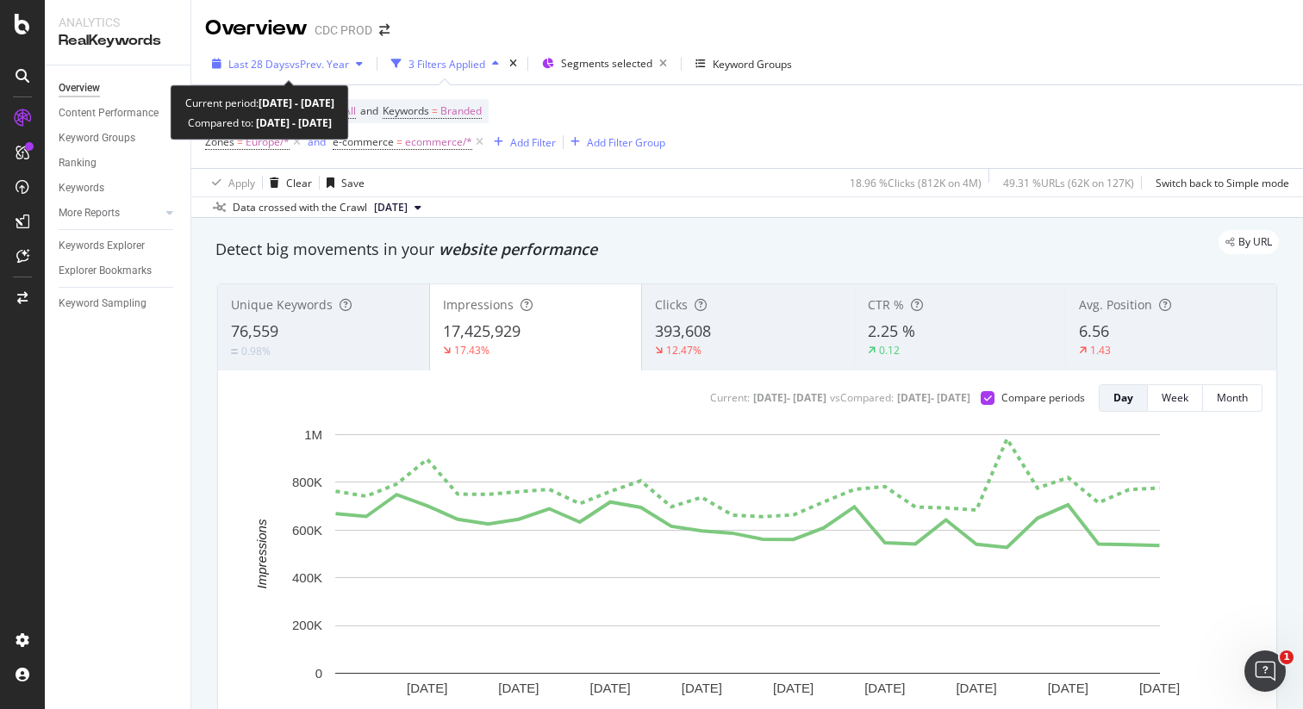
click at [303, 66] on span "vs Prev. Year" at bounding box center [319, 64] width 59 height 15
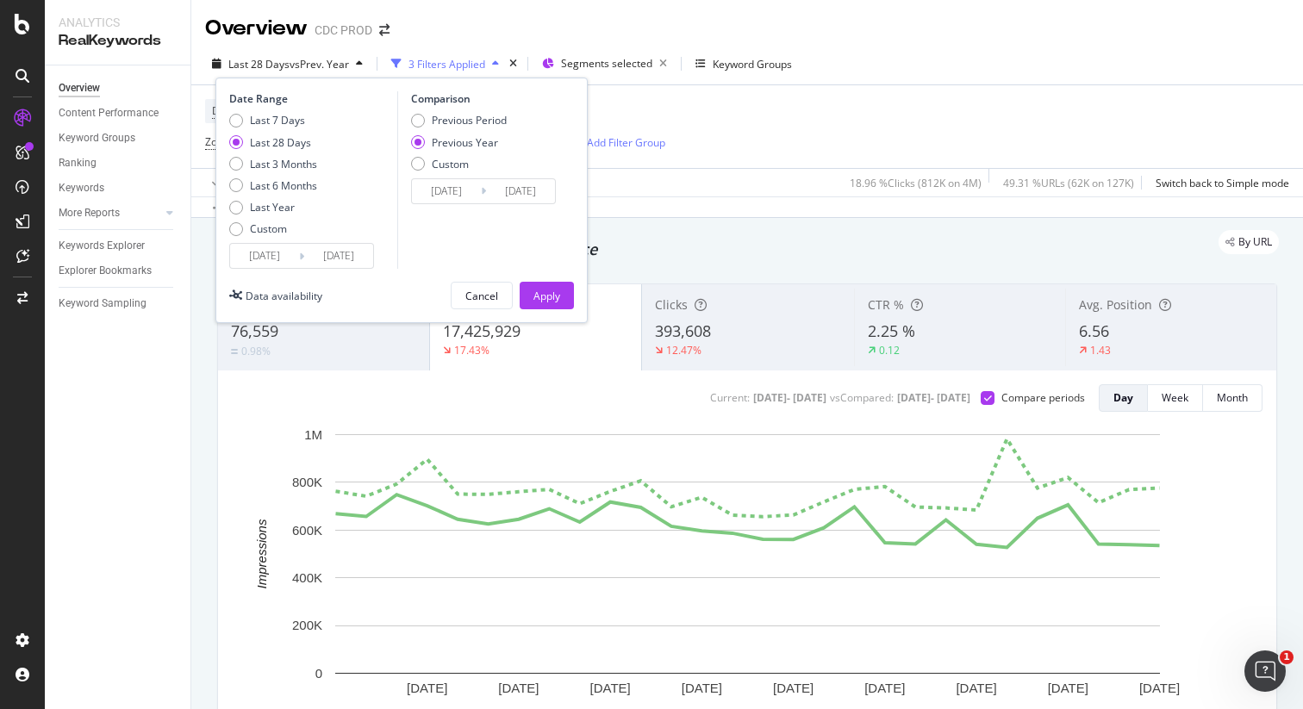
click at [468, 188] on input "[DATE]" at bounding box center [446, 191] width 69 height 24
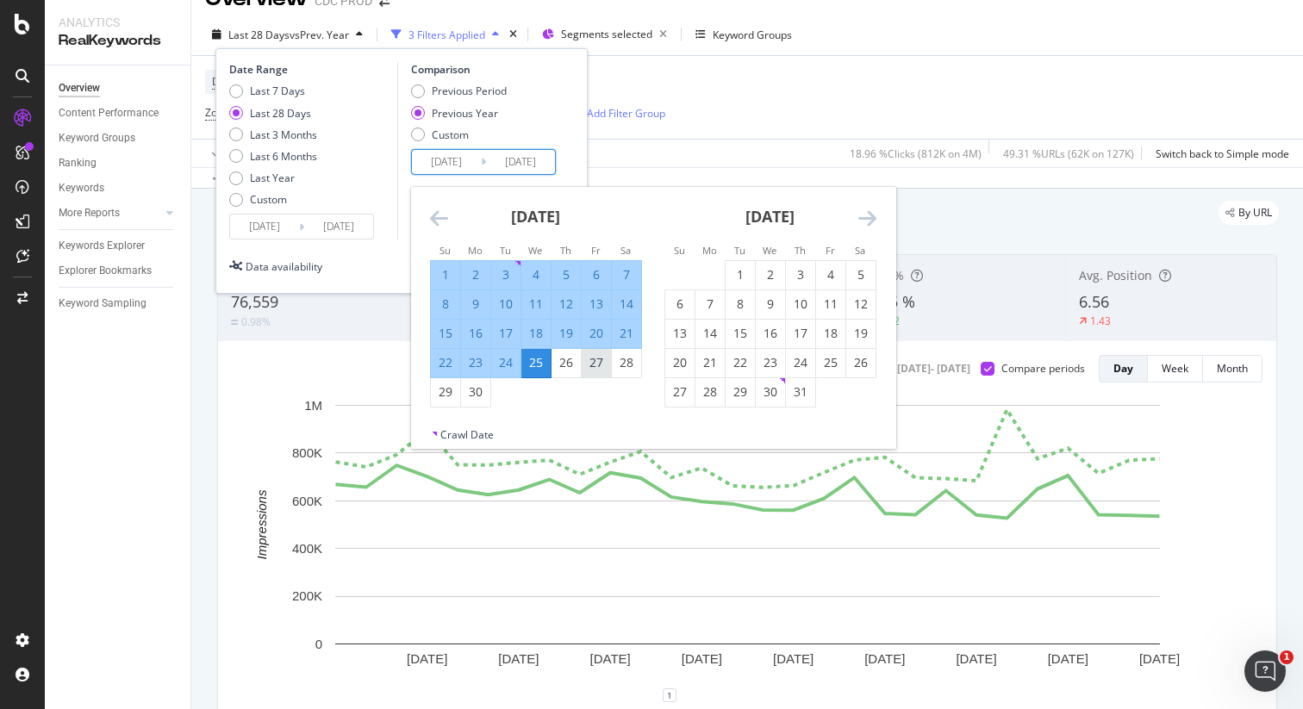
scroll to position [42, 0]
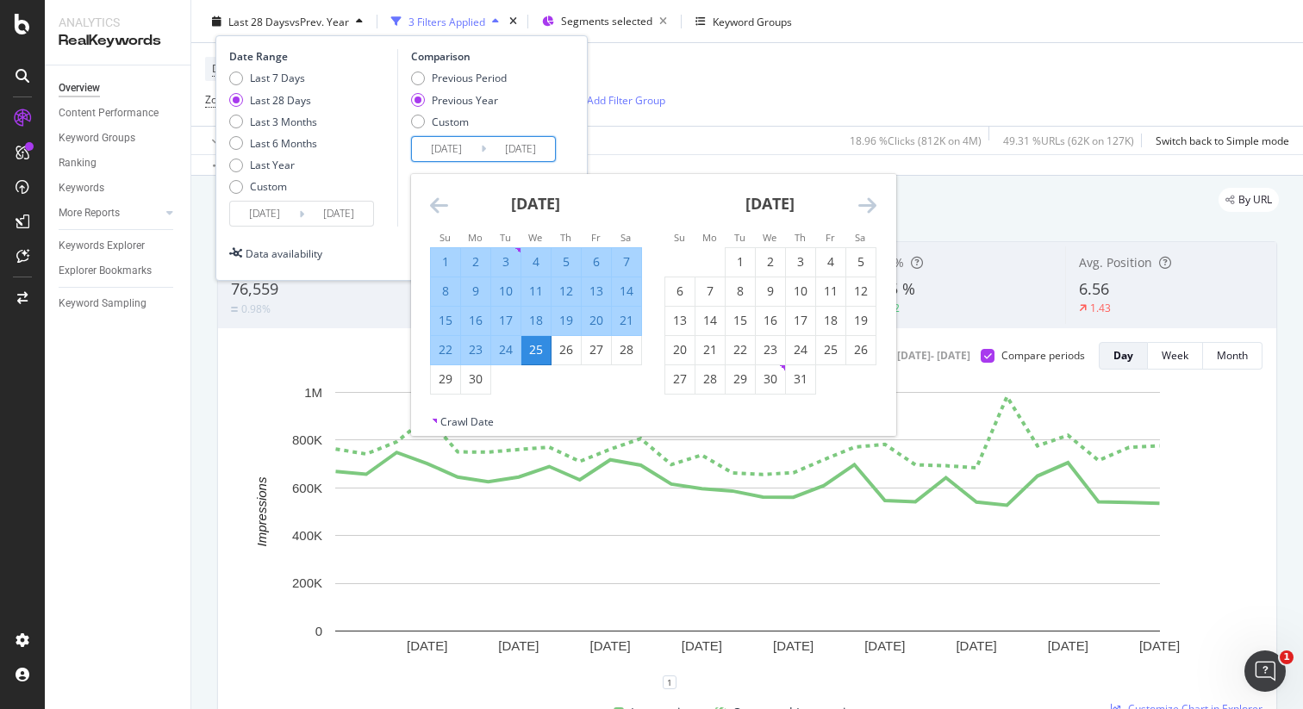
click at [285, 214] on input "[DATE]" at bounding box center [264, 214] width 69 height 24
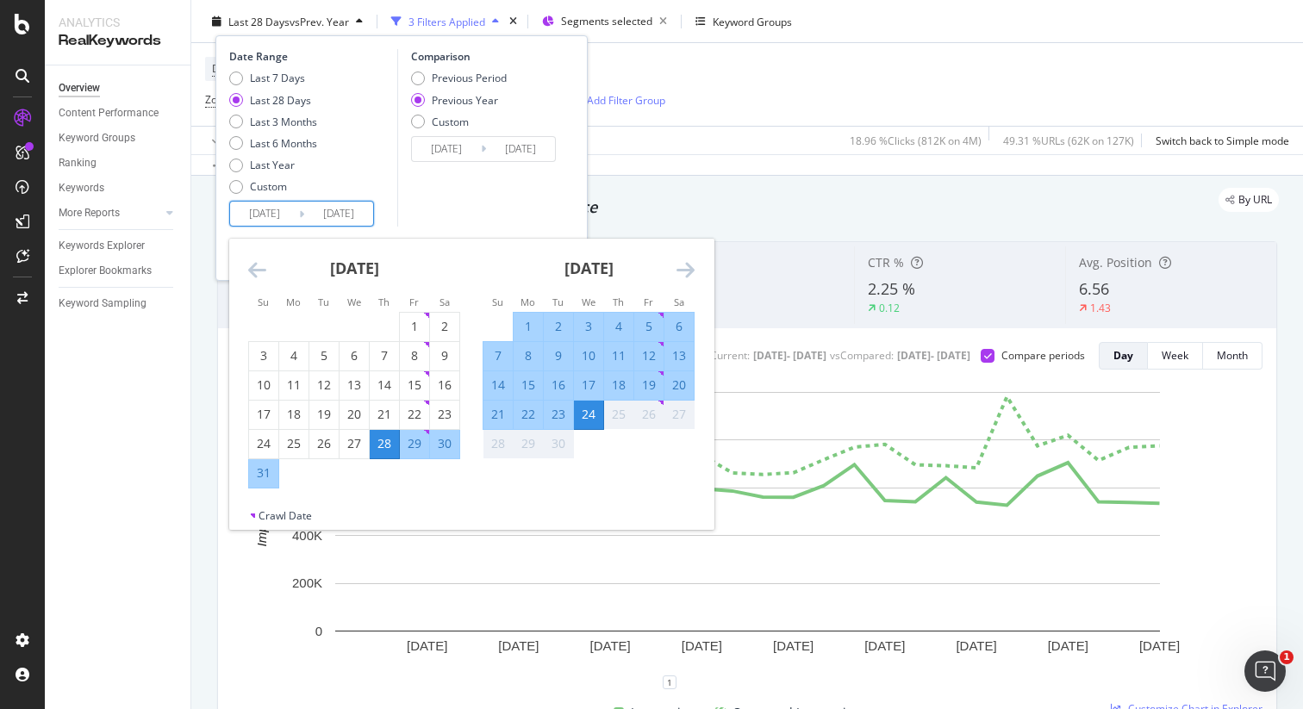
click at [575, 103] on div "Date Range Last 7 Days Last 28 Days Last 3 Months Last 6 Months Last Year Custo…" at bounding box center [401, 158] width 372 height 246
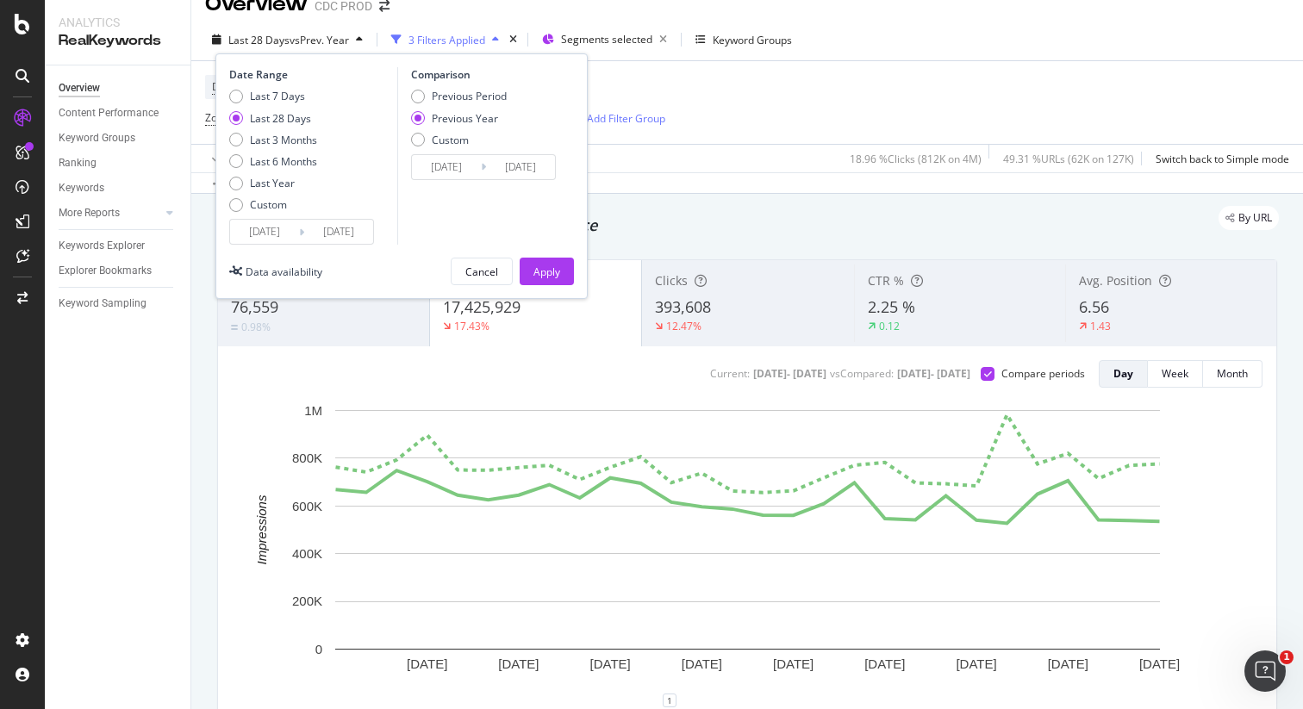
scroll to position [0, 0]
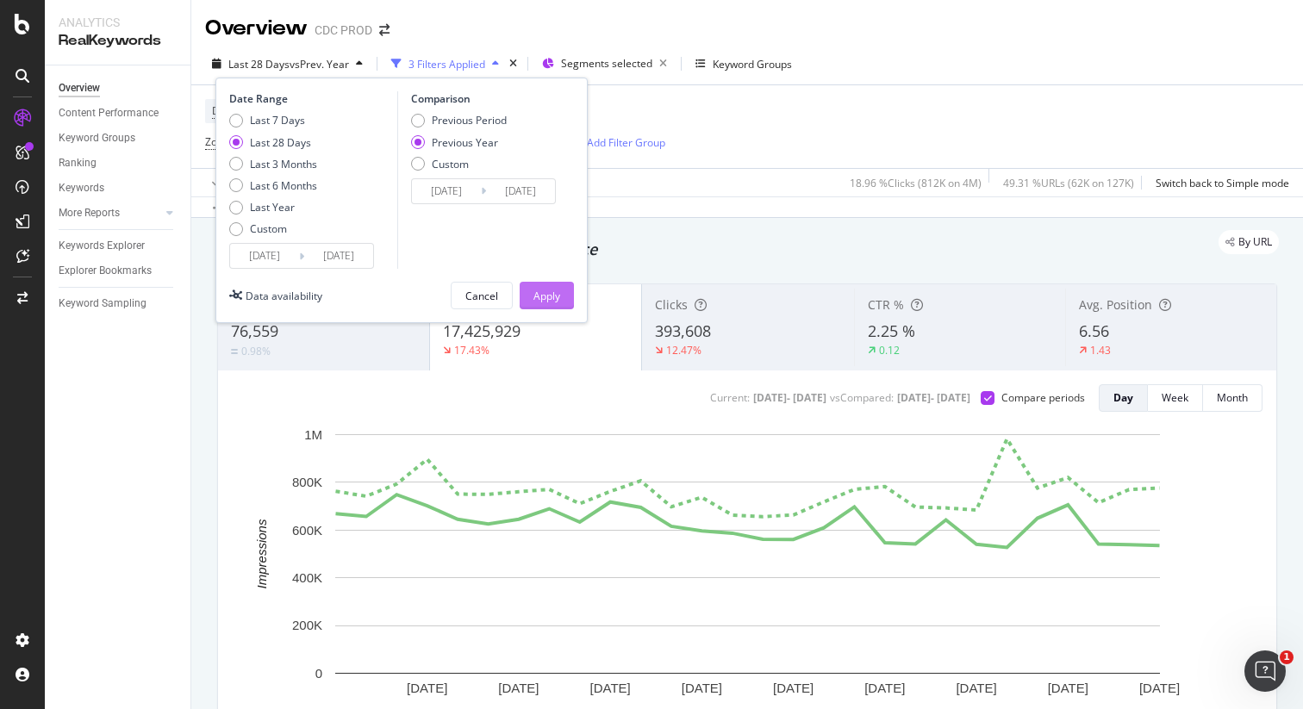
click at [551, 294] on div "Apply" at bounding box center [546, 296] width 27 height 15
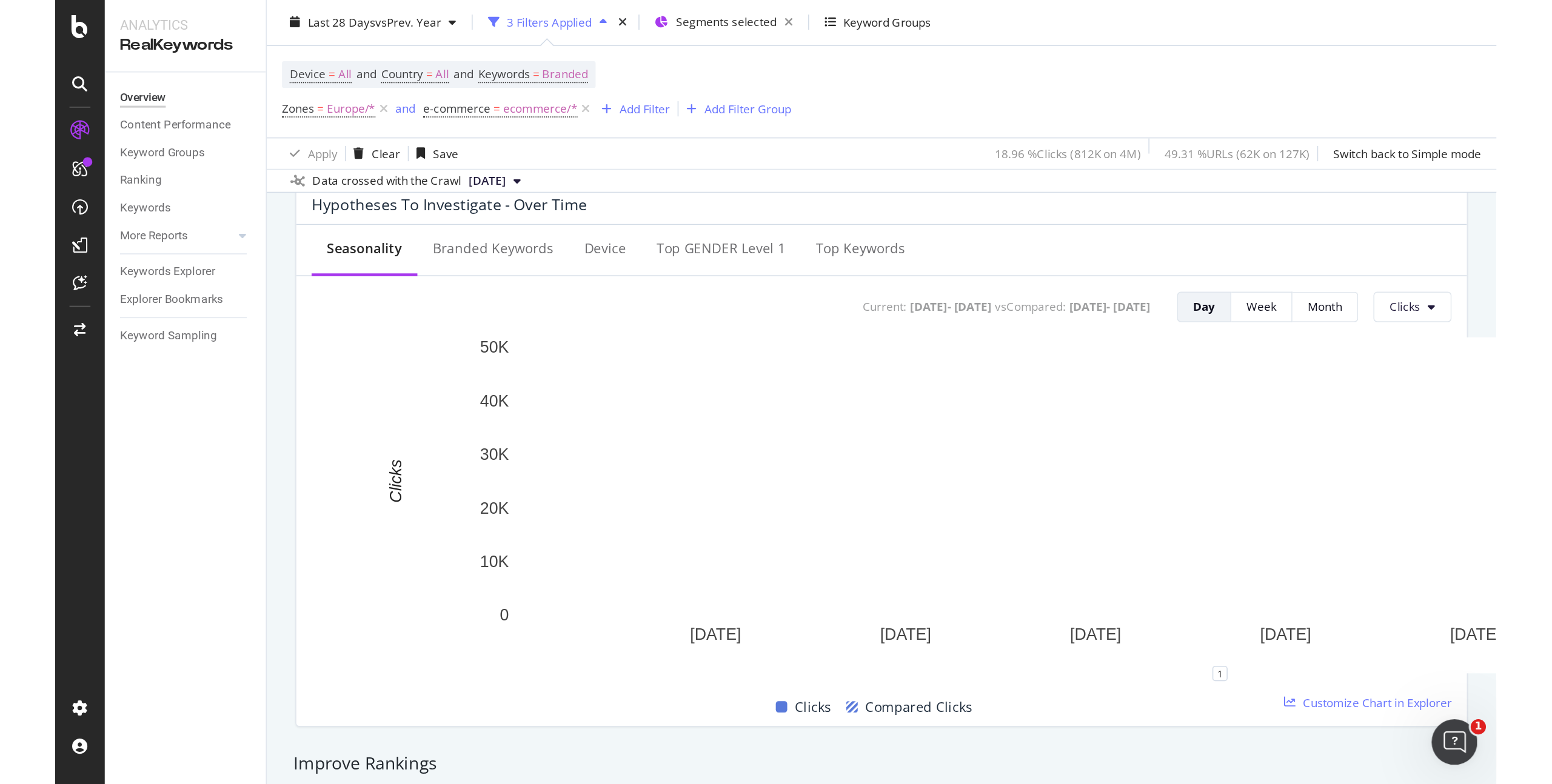
scroll to position [473, 0]
